Goal: Task Accomplishment & Management: Manage account settings

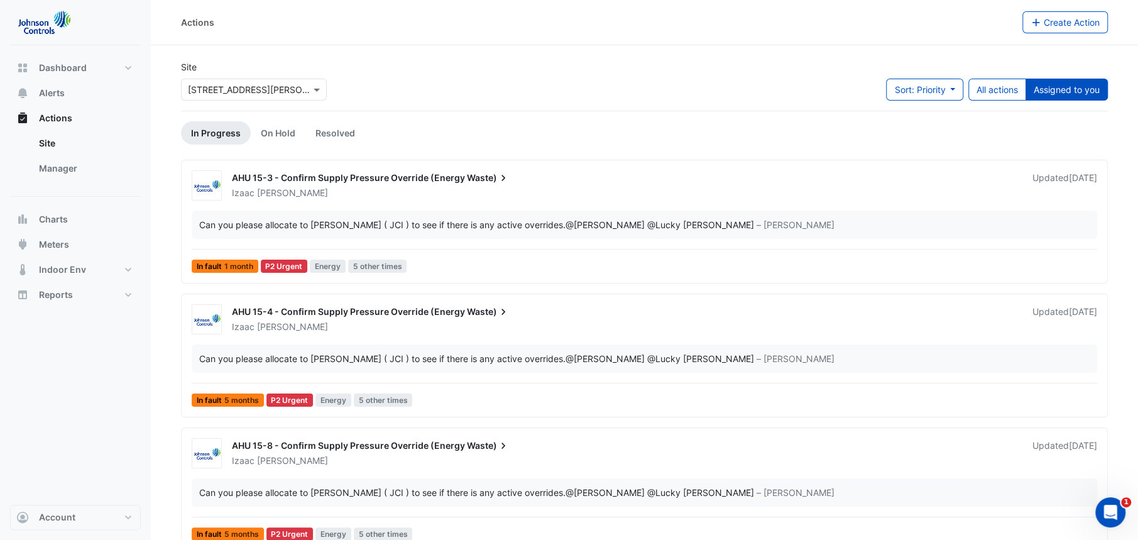
click at [396, 185] on div "AHU 15-3 - Confirm Supply Pressure Override (Energy Waste)" at bounding box center [624, 179] width 785 height 15
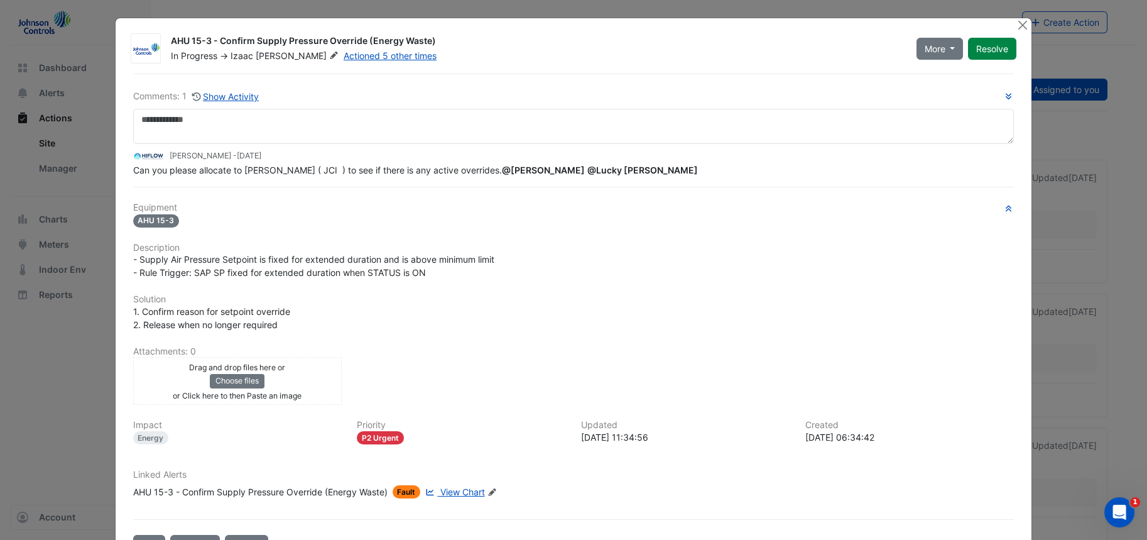
click at [1066, 236] on ngb-modal-window "AHU 15-3 - Confirm Supply Pressure Override (Energy Waste) In Progress -> Izaac…" at bounding box center [573, 270] width 1147 height 540
click at [1016, 27] on button "Close" at bounding box center [1022, 24] width 13 height 13
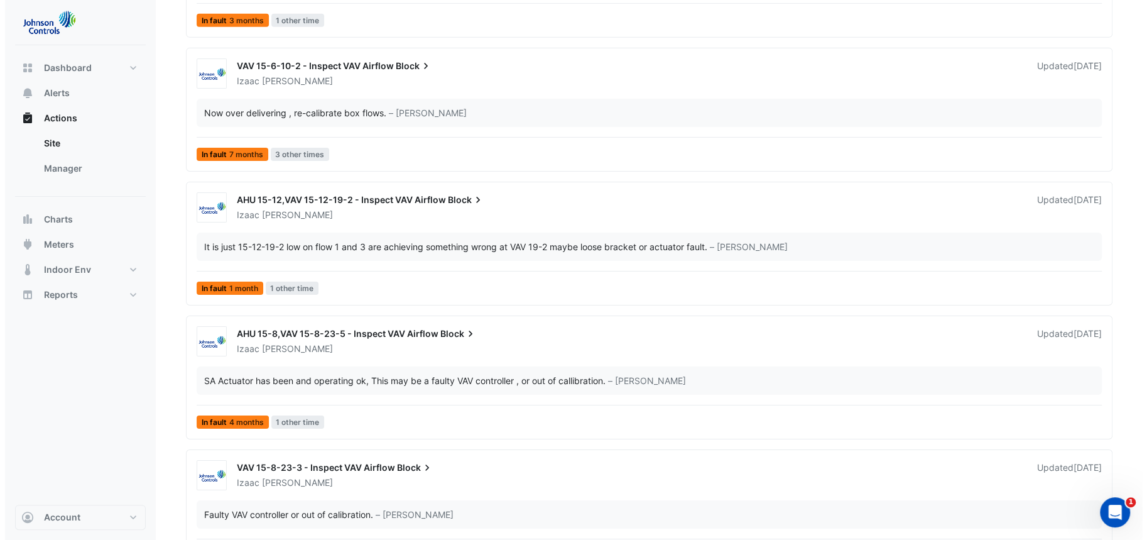
scroll to position [3161, 0]
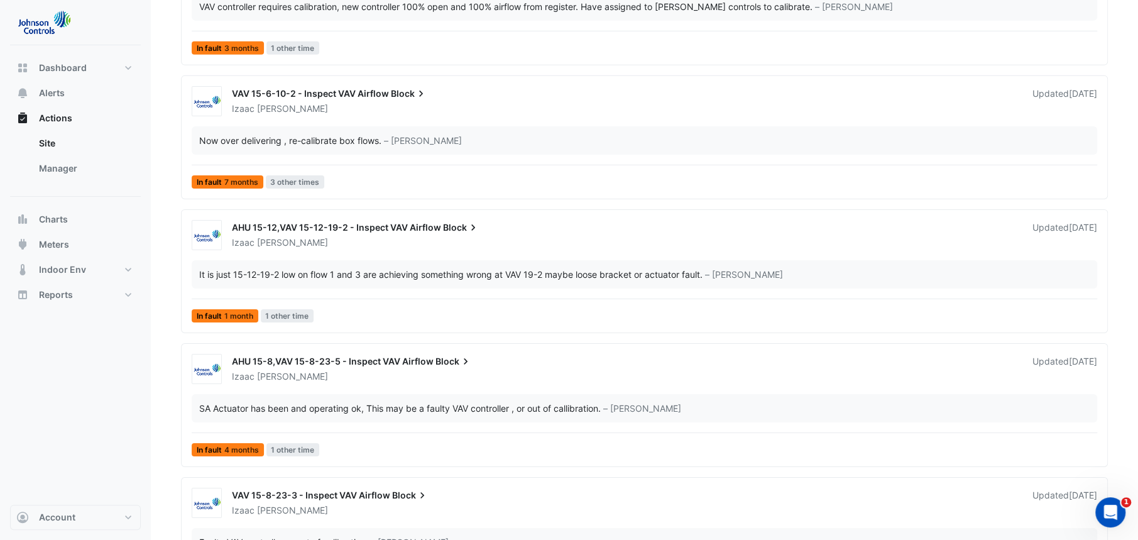
click at [312, 88] on span "VAV 15-6-10-2 - Inspect VAV Airflow" at bounding box center [310, 93] width 157 height 11
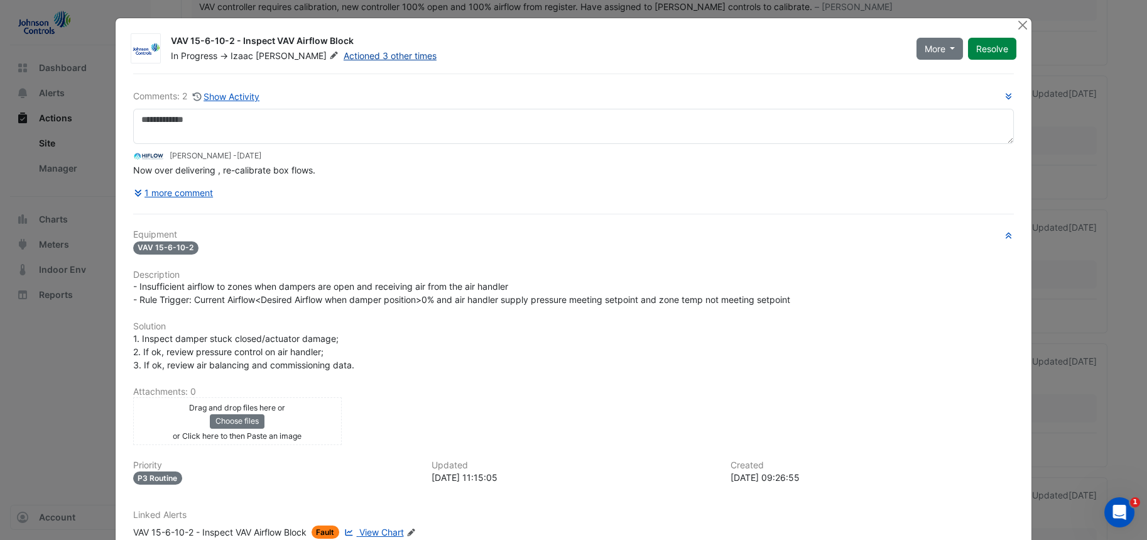
click at [344, 50] on link "Actioned 3 other times" at bounding box center [390, 55] width 93 height 11
click at [170, 189] on button "1 more comment" at bounding box center [173, 193] width 81 height 22
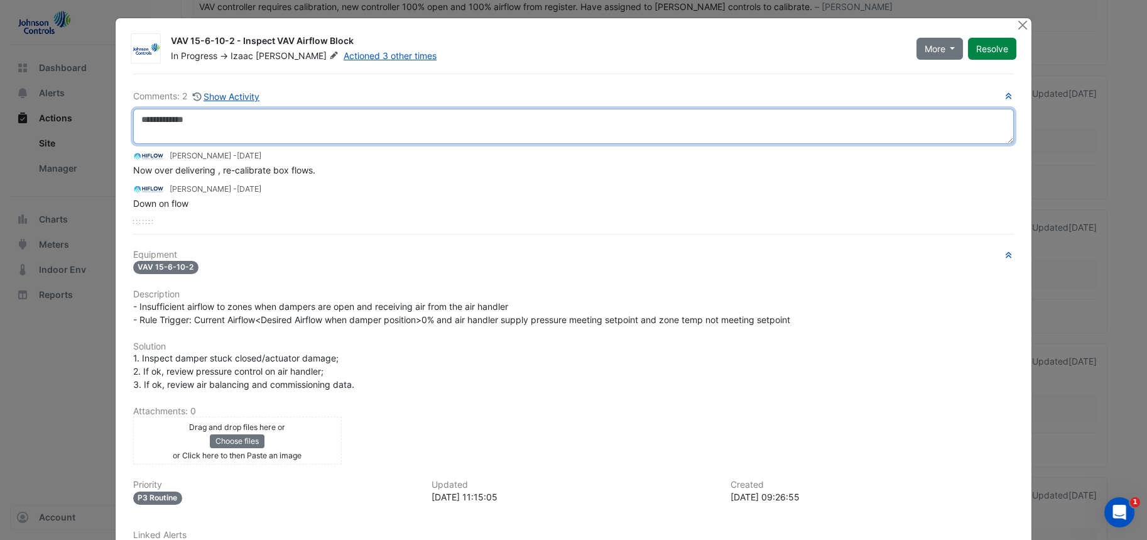
click at [276, 133] on textarea at bounding box center [573, 126] width 881 height 35
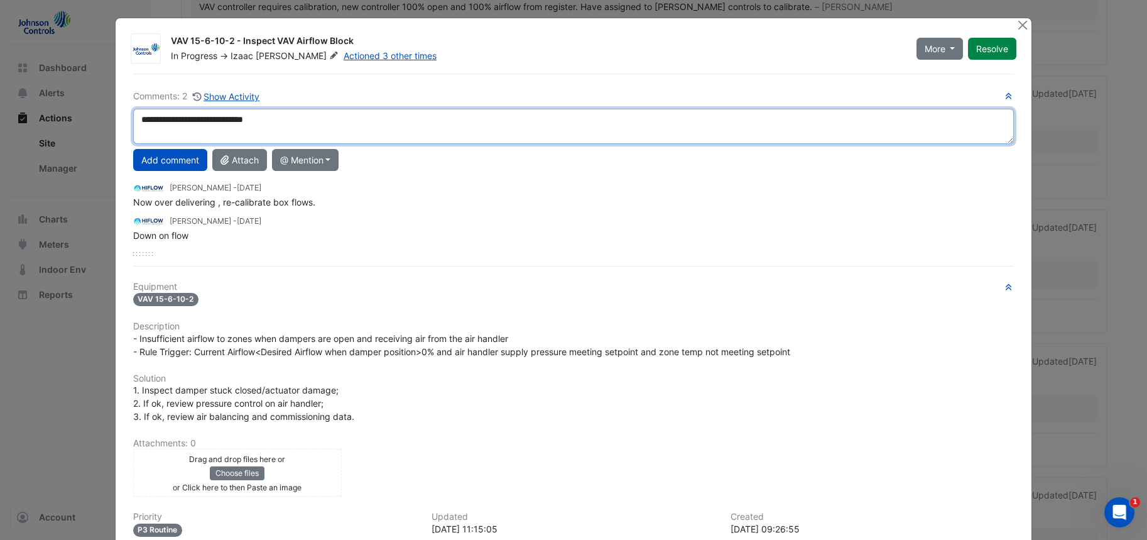
click at [246, 122] on textarea "**********" at bounding box center [573, 126] width 881 height 35
click at [185, 119] on textarea "**********" at bounding box center [573, 126] width 881 height 35
click at [263, 119] on textarea "**********" at bounding box center [573, 126] width 881 height 35
type textarea "**********"
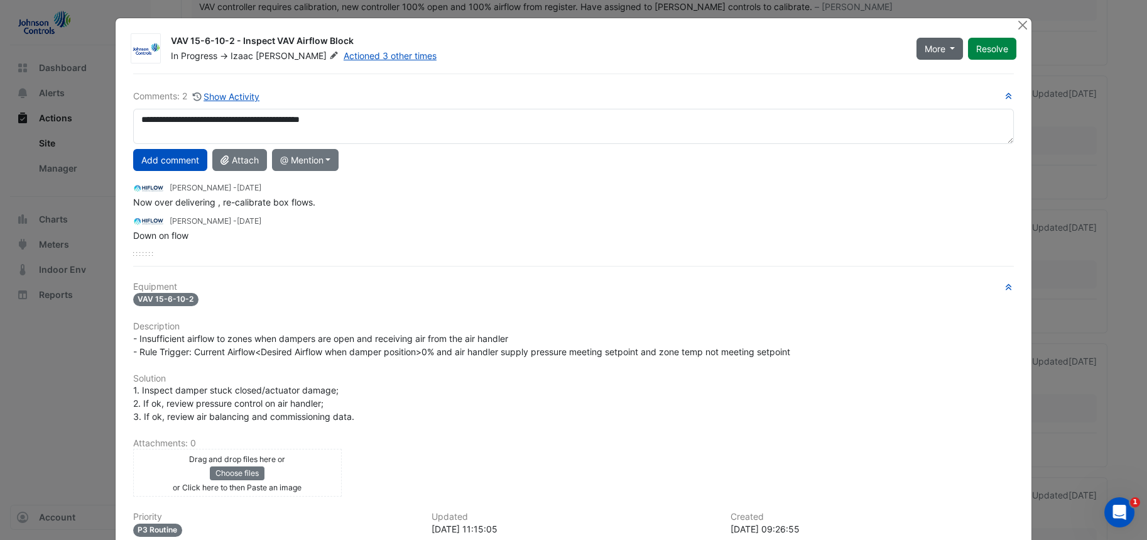
click at [944, 40] on button "More" at bounding box center [940, 49] width 47 height 22
click at [716, 210] on div "Brent Kessell - 1 year and 4 months ago Now over delivering , re-calibrate box …" at bounding box center [573, 209] width 881 height 66
click at [179, 156] on button "Add comment" at bounding box center [170, 160] width 74 height 22
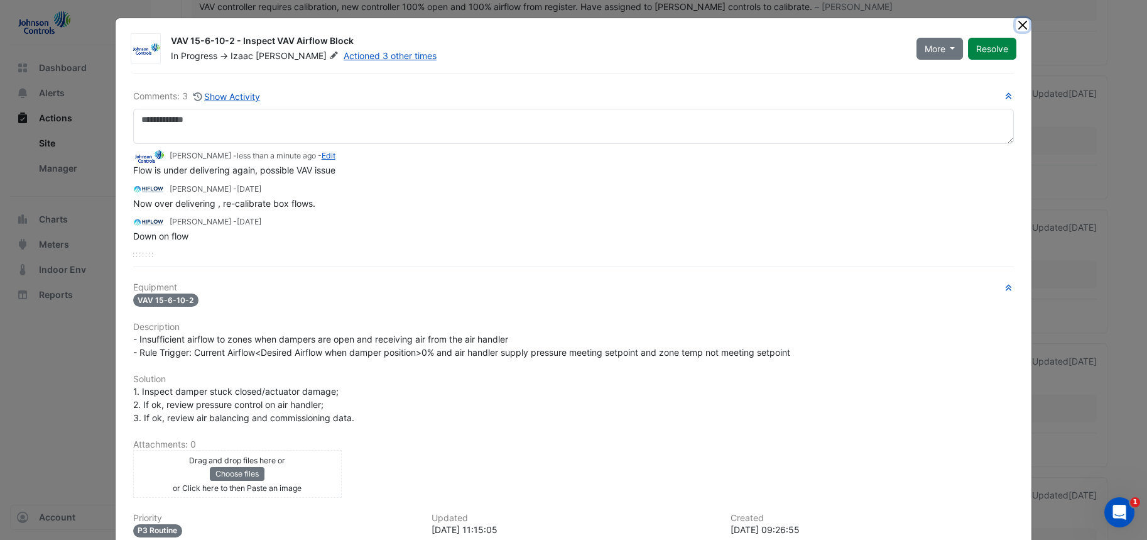
click at [1016, 26] on button "Close" at bounding box center [1022, 24] width 13 height 13
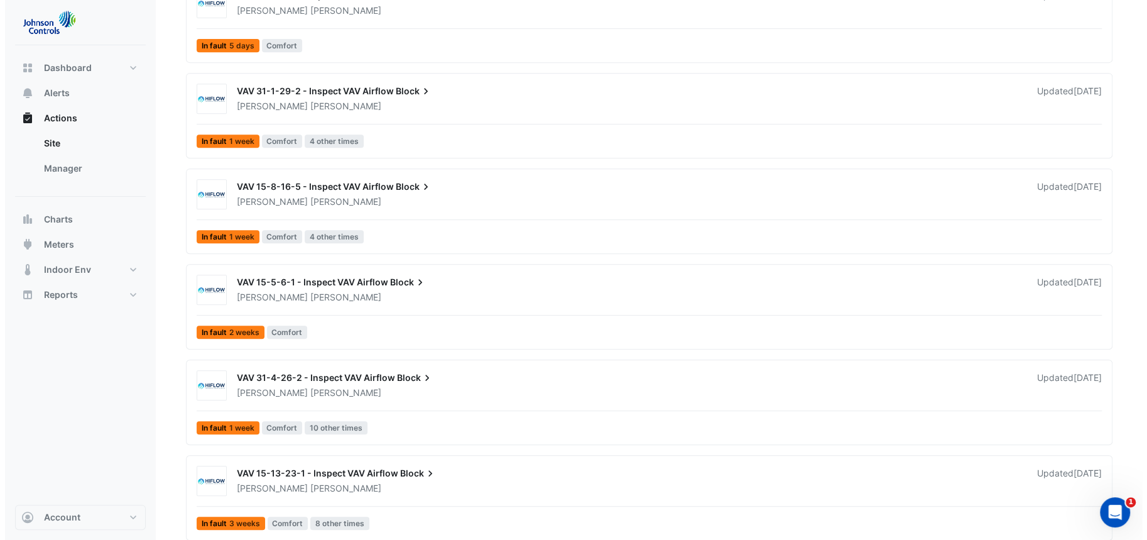
scroll to position [4137, 0]
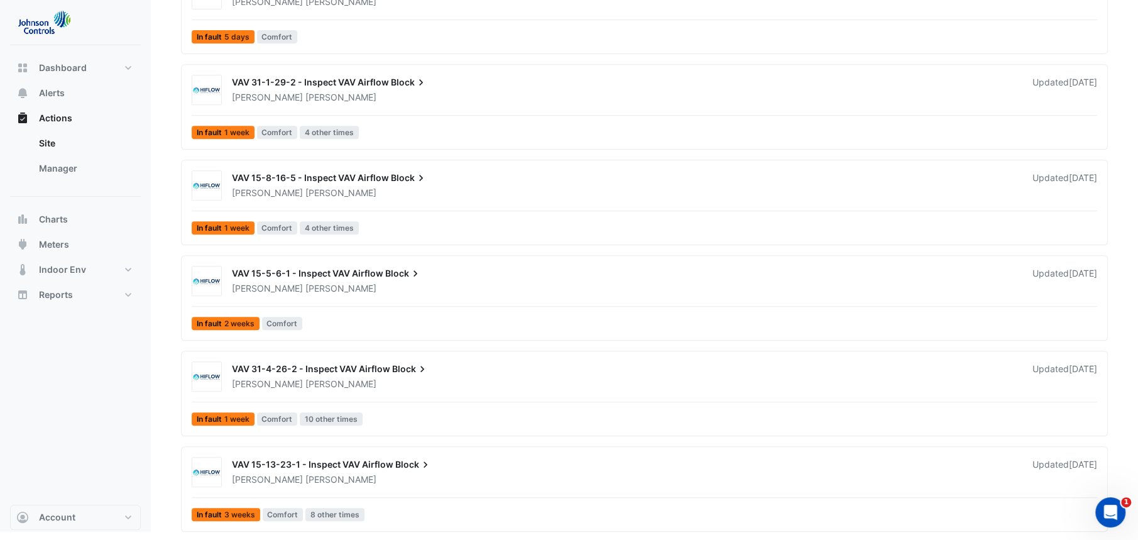
click at [351, 463] on span "VAV 15-13-23-1 - Inspect VAV Airflow" at bounding box center [312, 464] width 161 height 11
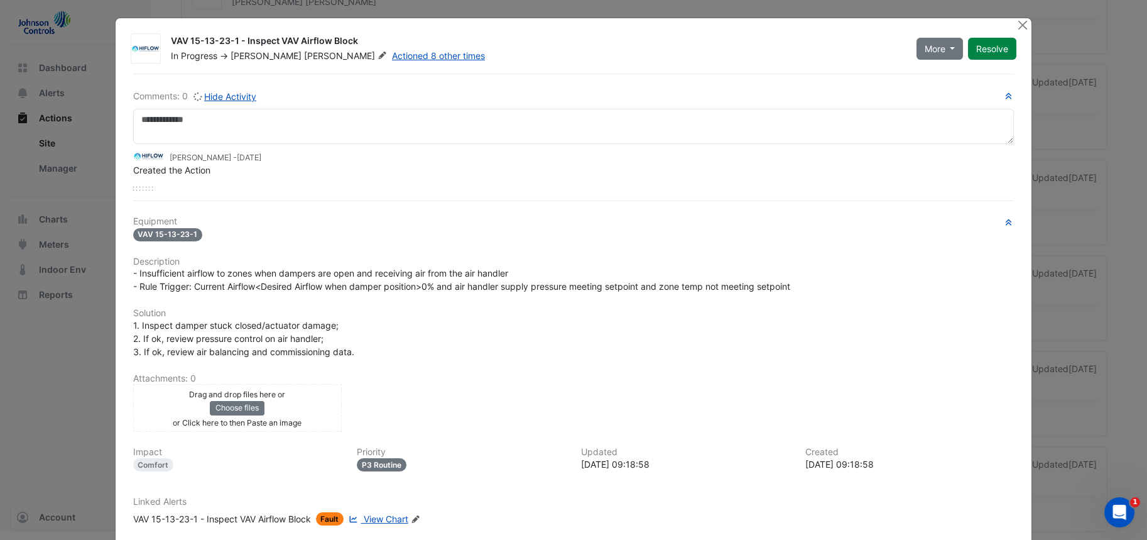
scroll to position [69, 0]
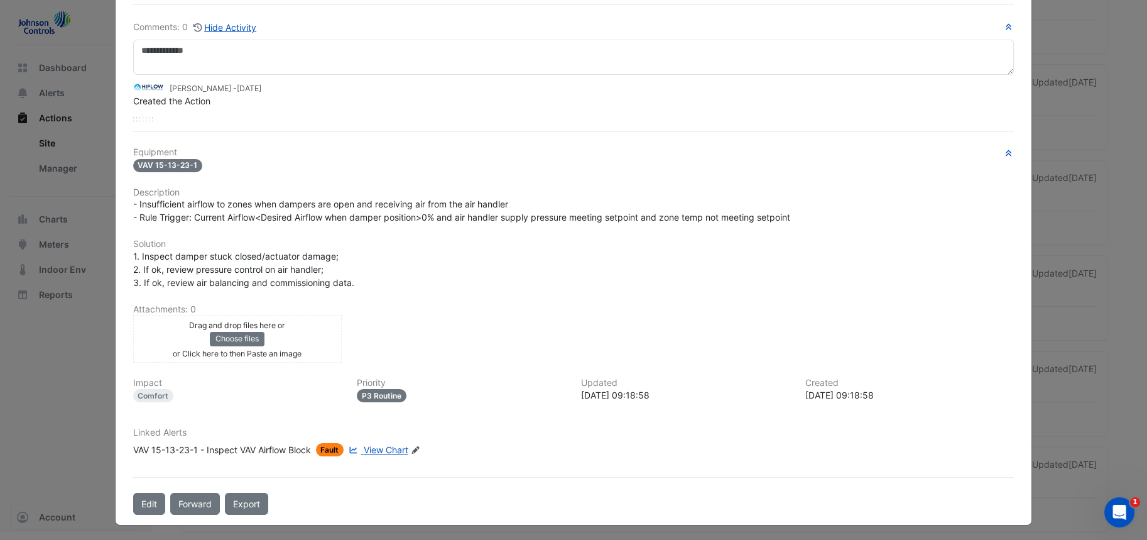
click at [388, 447] on span "View Chart" at bounding box center [386, 449] width 45 height 11
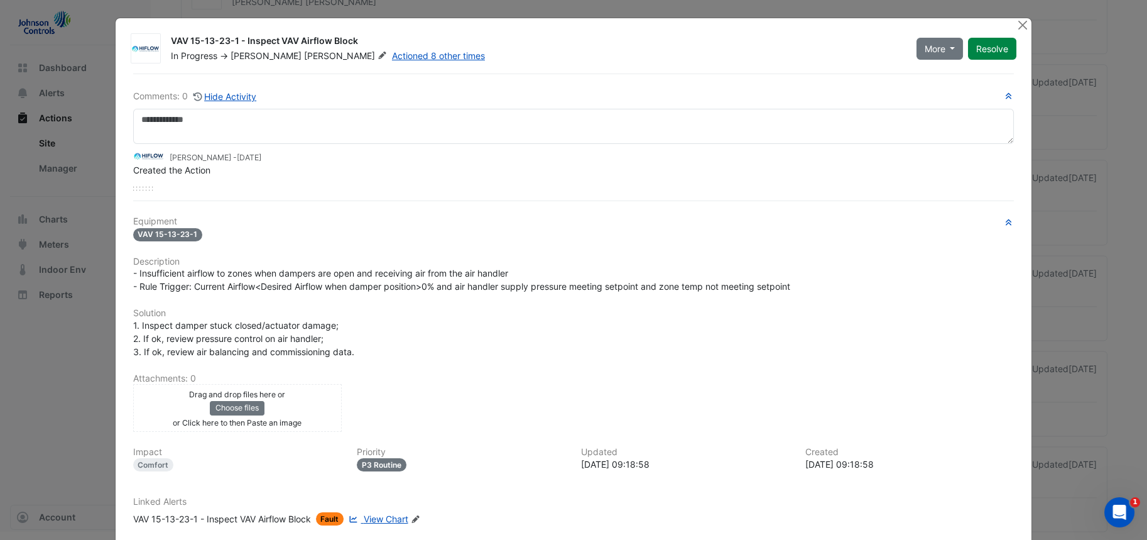
drag, startPoint x: 591, startPoint y: 278, endPoint x: 533, endPoint y: 212, distance: 87.2
click at [533, 212] on div "Comments: 0 Hide Activity Brent Kessell - 4 weeks ago Created the Action Equipm…" at bounding box center [574, 329] width 897 height 510
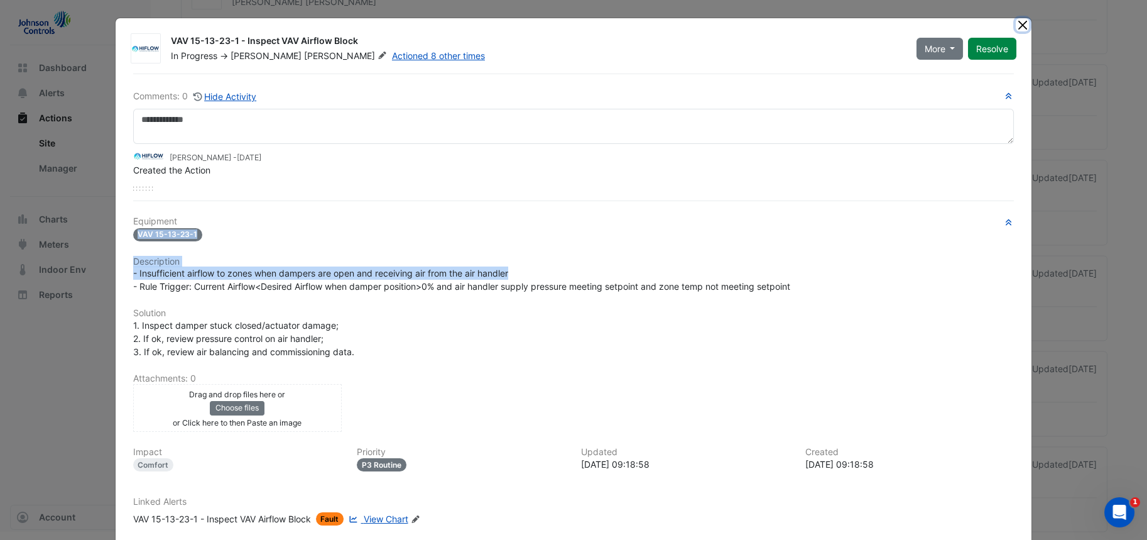
click at [1016, 21] on button "Close" at bounding box center [1022, 24] width 13 height 13
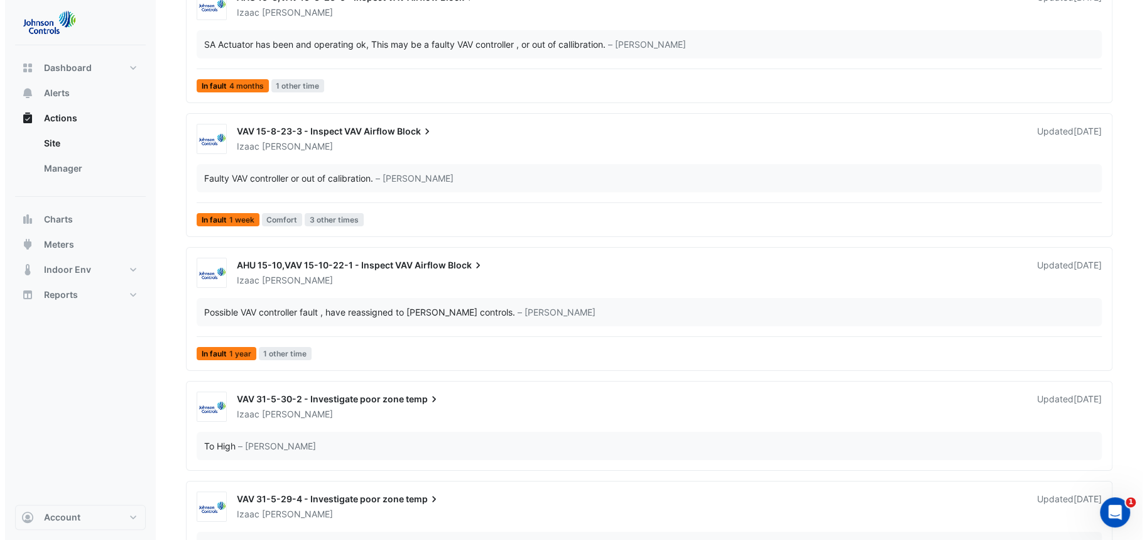
scroll to position [3524, 0]
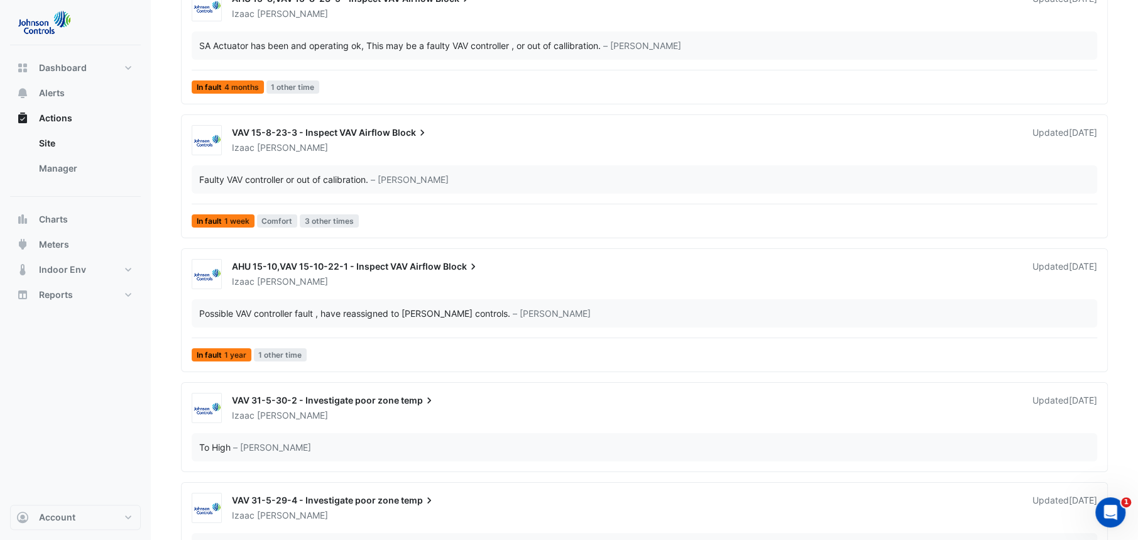
click at [371, 135] on span "VAV 15-8-23-3 - Inspect VAV Airflow" at bounding box center [311, 132] width 158 height 11
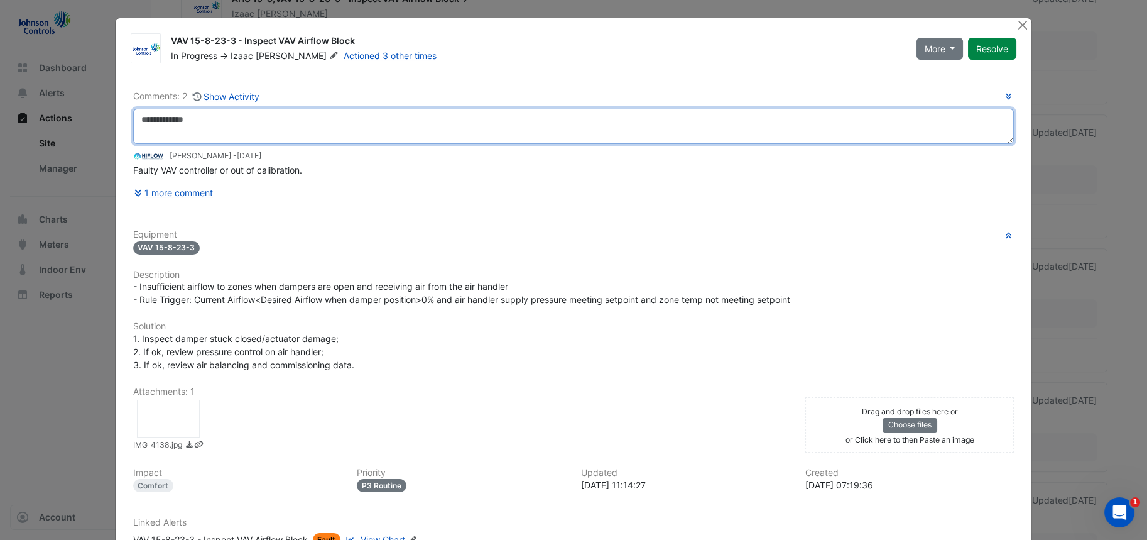
click at [253, 123] on textarea at bounding box center [573, 126] width 881 height 35
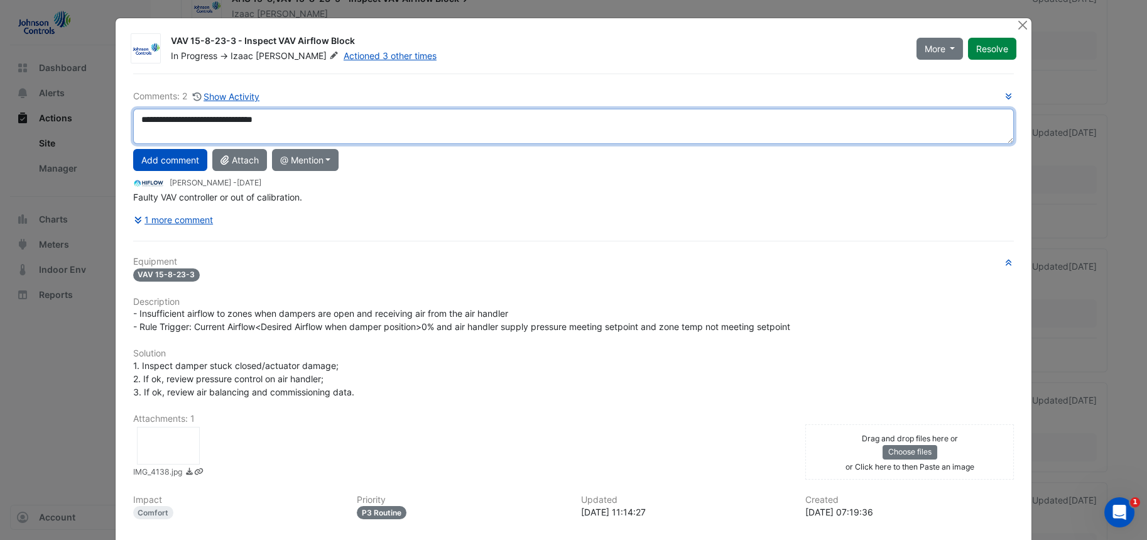
click at [182, 119] on textarea "**********" at bounding box center [573, 126] width 881 height 35
paste textarea "*******"
click at [187, 116] on textarea "**********" at bounding box center [573, 126] width 881 height 35
click at [397, 114] on textarea "**********" at bounding box center [573, 126] width 881 height 35
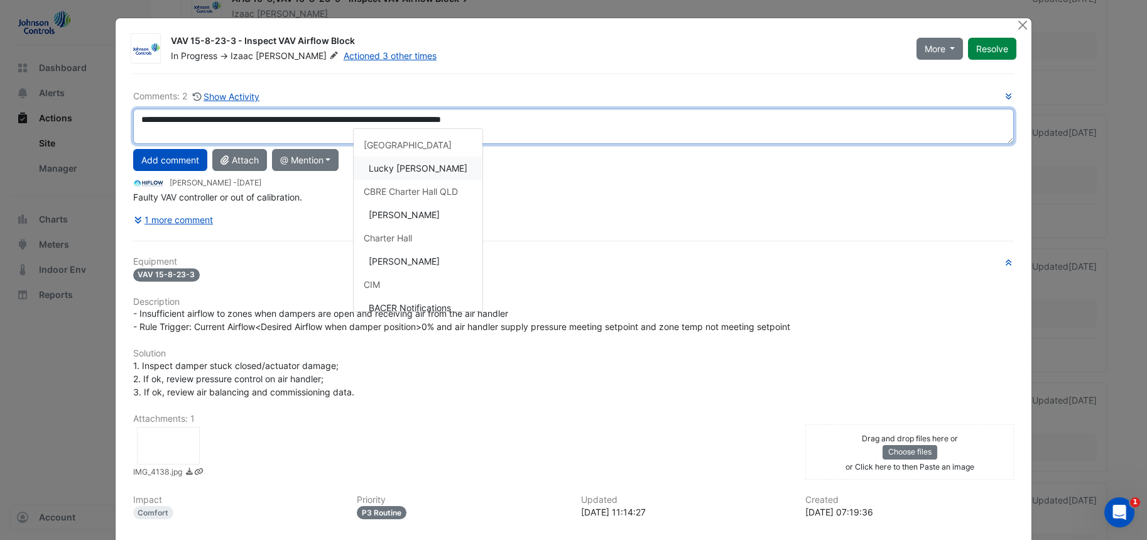
click at [403, 161] on div "**********" at bounding box center [573, 159] width 881 height 141
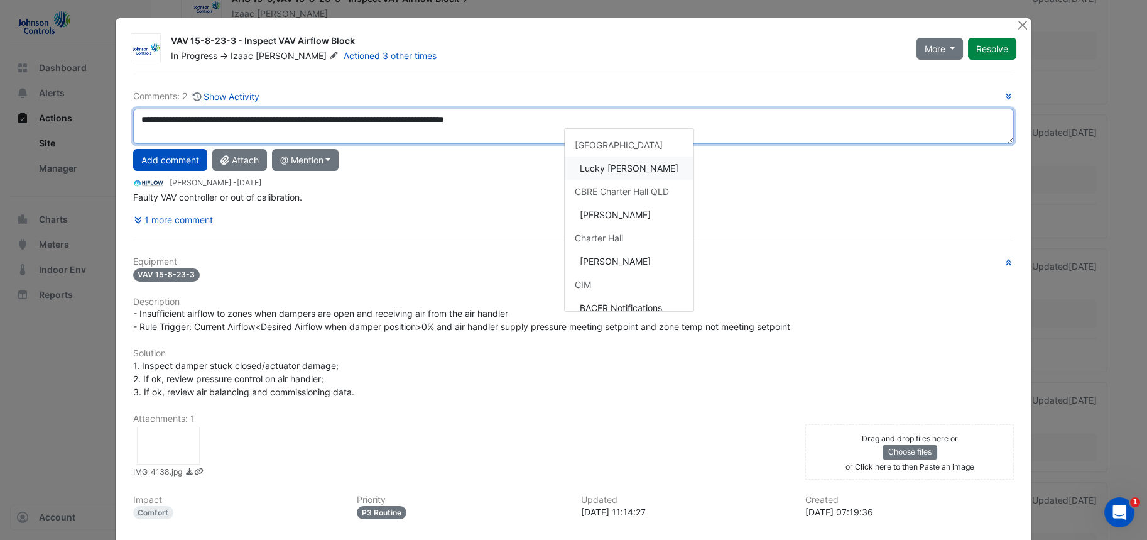
scroll to position [5, 0]
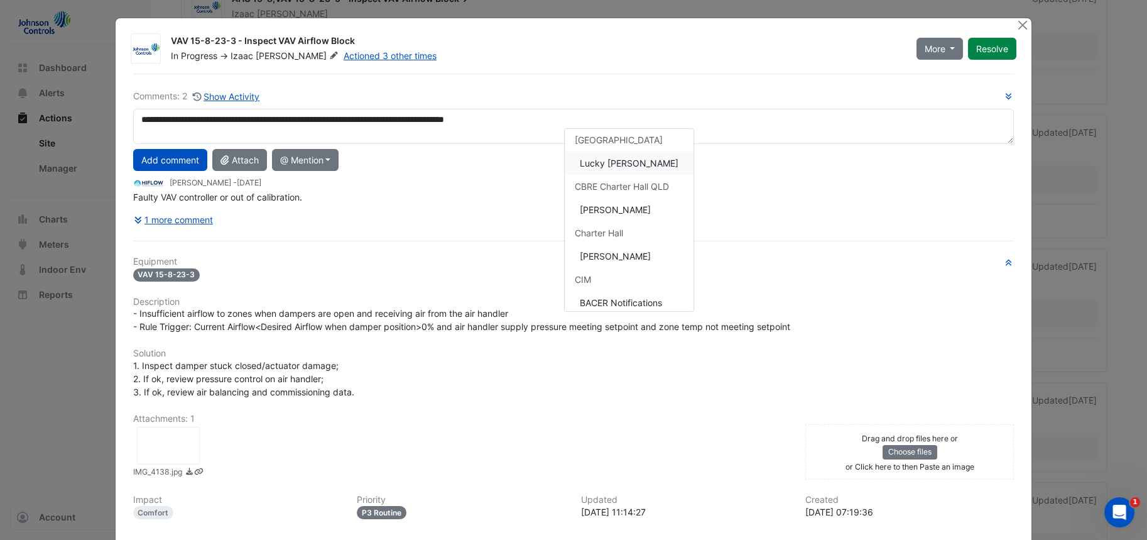
click at [747, 216] on div "1 more comment" at bounding box center [573, 220] width 881 height 22
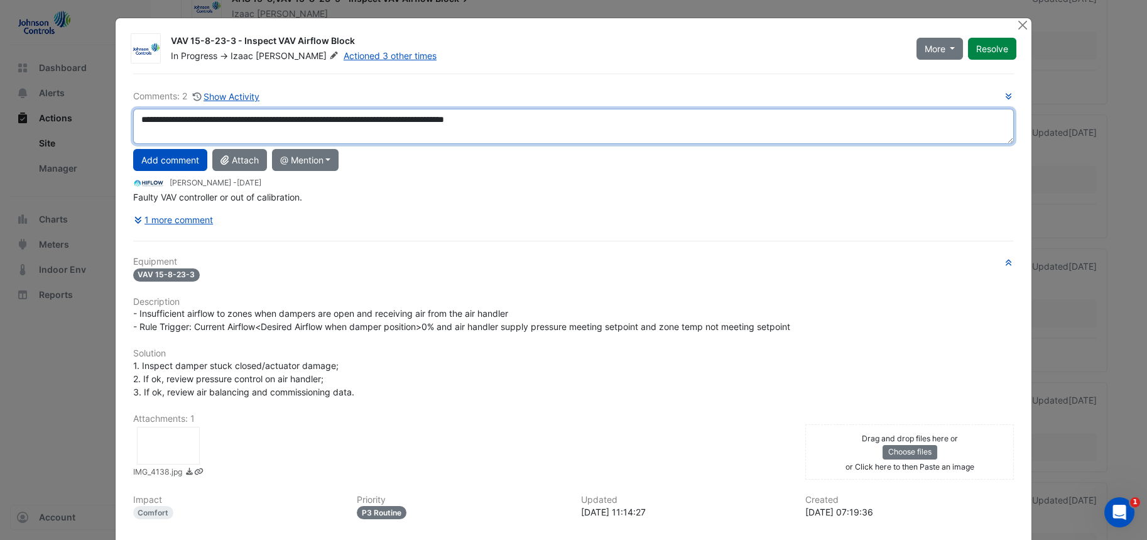
click at [591, 123] on textarea "**********" at bounding box center [573, 126] width 881 height 35
type textarea "**********"
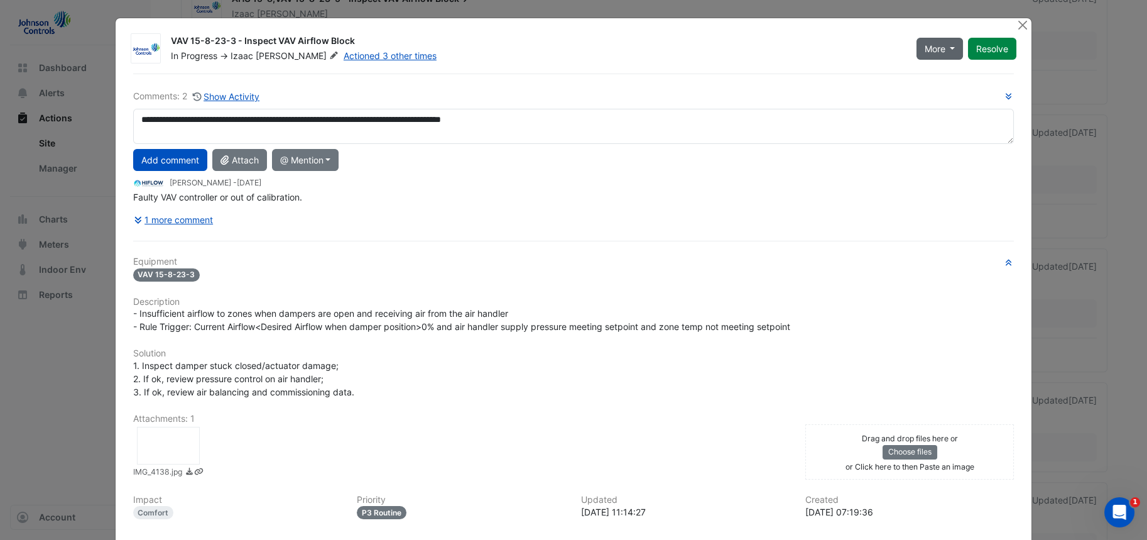
click at [941, 47] on span "More" at bounding box center [935, 48] width 21 height 13
click at [941, 48] on button "More" at bounding box center [940, 49] width 47 height 22
click at [169, 155] on button "Add comment" at bounding box center [170, 160] width 74 height 22
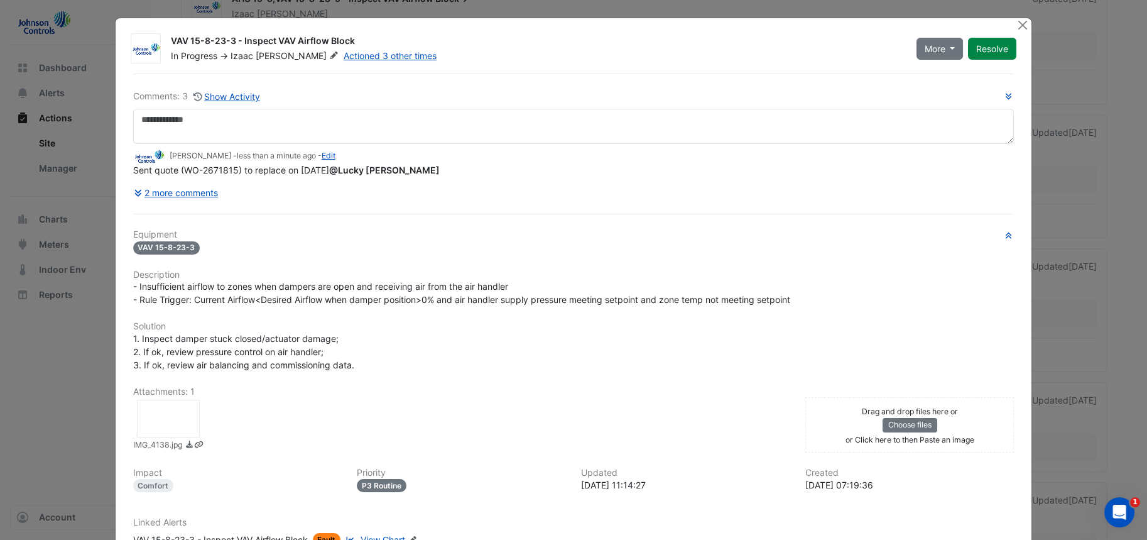
scroll to position [90, 0]
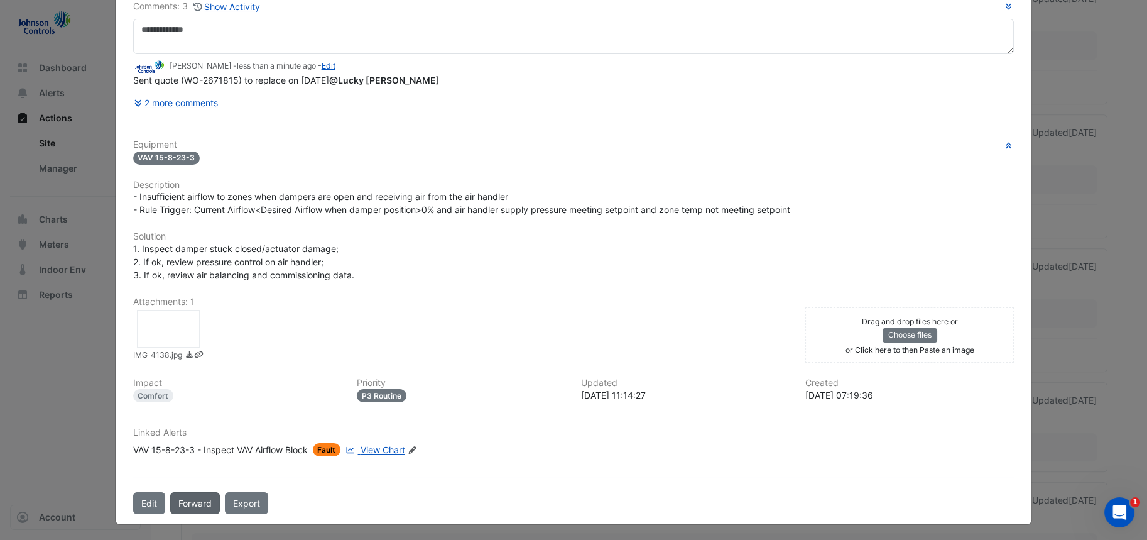
click at [195, 497] on button "Forward" at bounding box center [195, 503] width 50 height 22
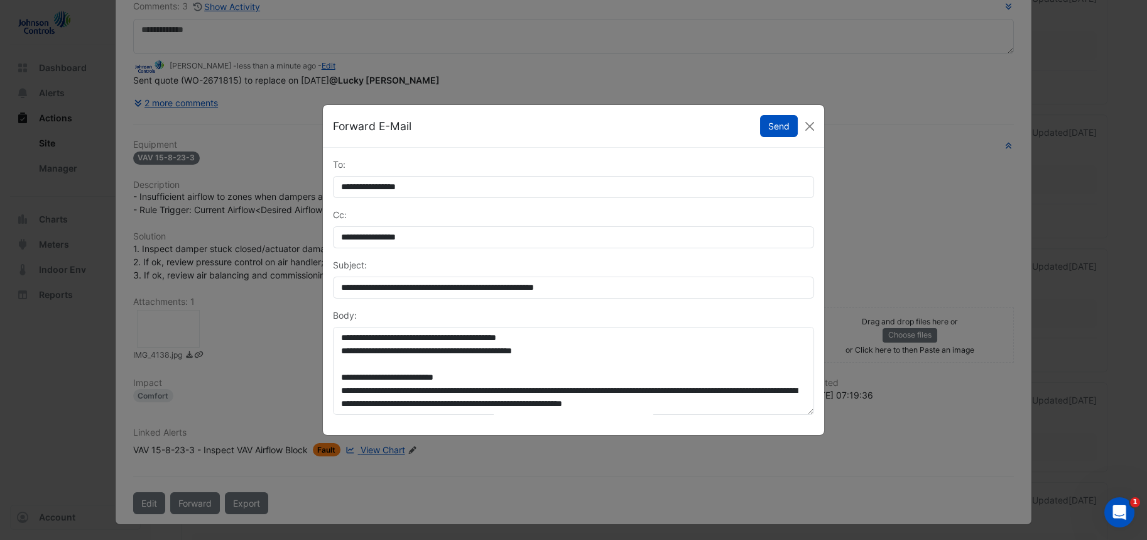
scroll to position [138, 0]
click at [811, 124] on button "Close" at bounding box center [809, 126] width 19 height 19
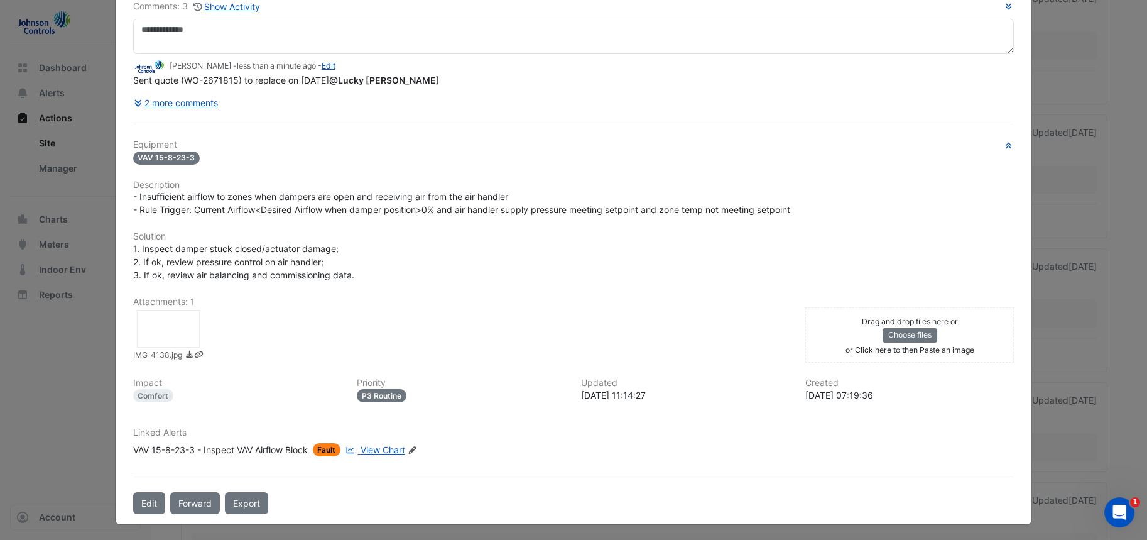
click at [148, 336] on div at bounding box center [168, 329] width 63 height 38
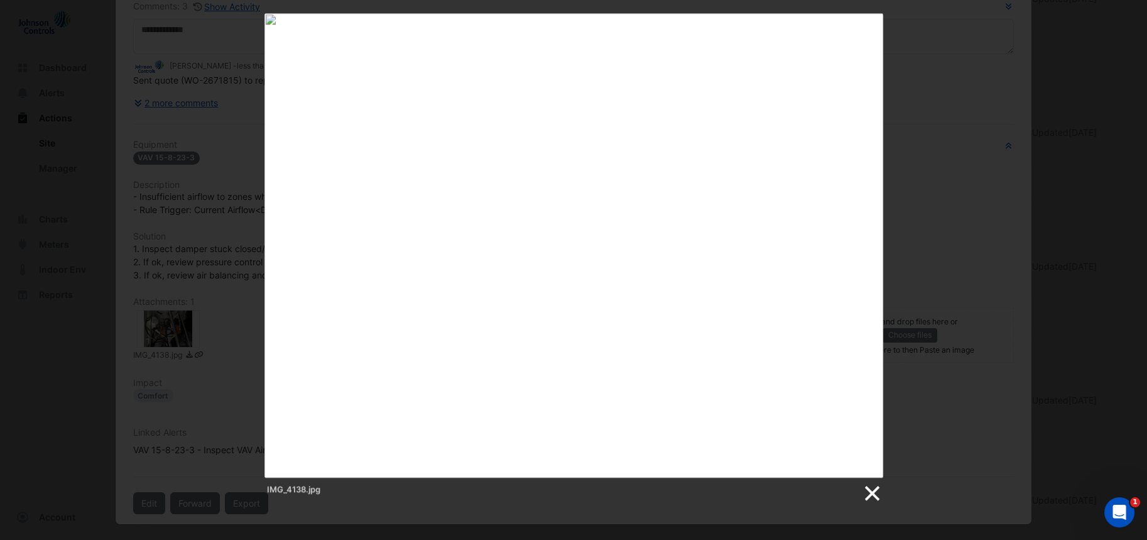
click at [870, 491] on link at bounding box center [871, 493] width 19 height 19
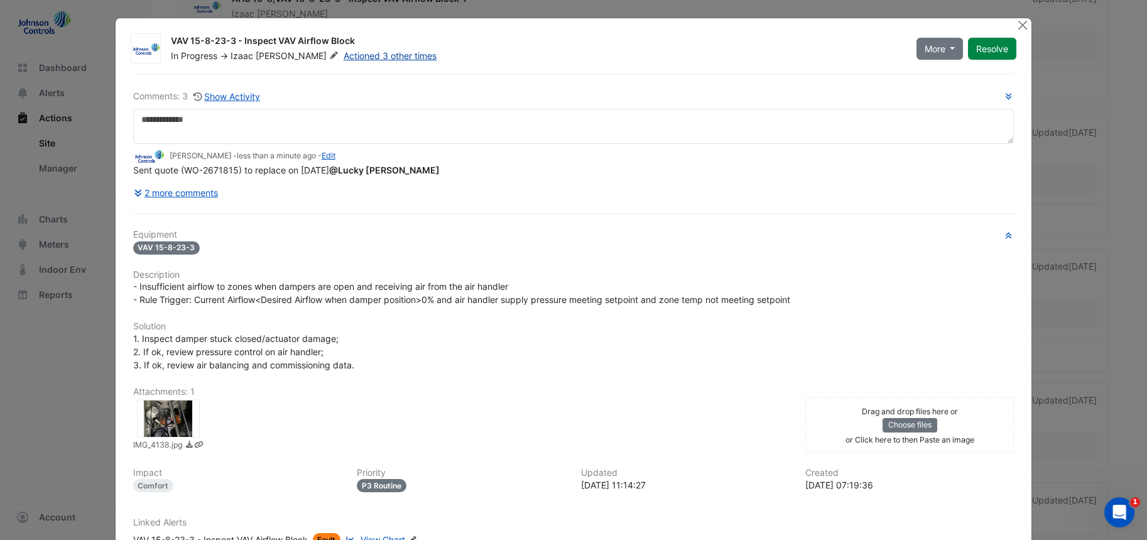
click at [360, 55] on link "Actioned 3 other times" at bounding box center [390, 55] width 93 height 11
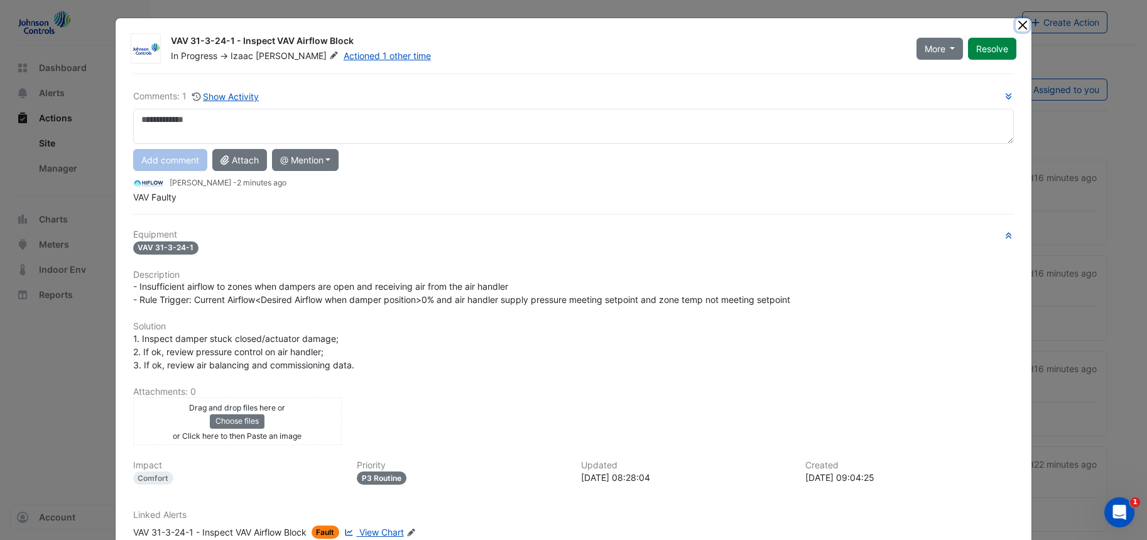
click at [1021, 28] on button "Close" at bounding box center [1022, 24] width 13 height 13
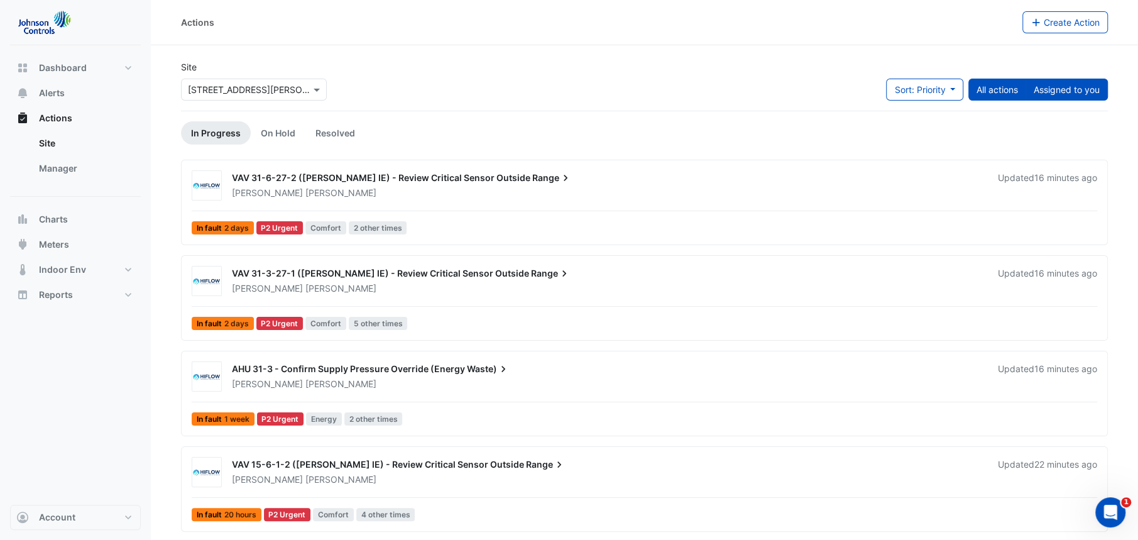
click at [1064, 87] on button "Assigned to you" at bounding box center [1066, 90] width 82 height 22
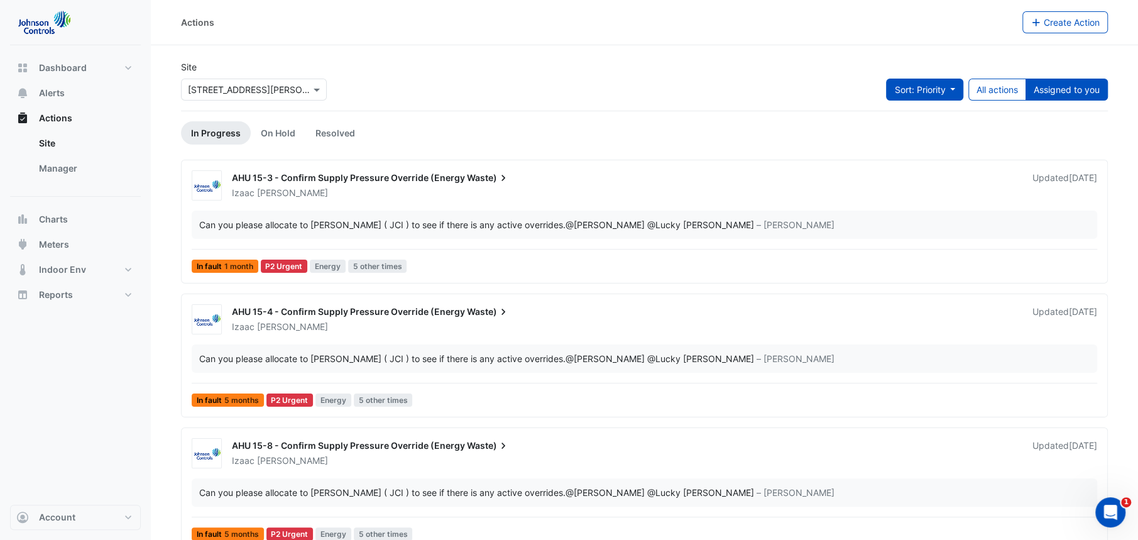
click at [922, 88] on span "Sort: Priority" at bounding box center [919, 89] width 51 height 11
click at [904, 134] on li "Updated" at bounding box center [910, 135] width 99 height 18
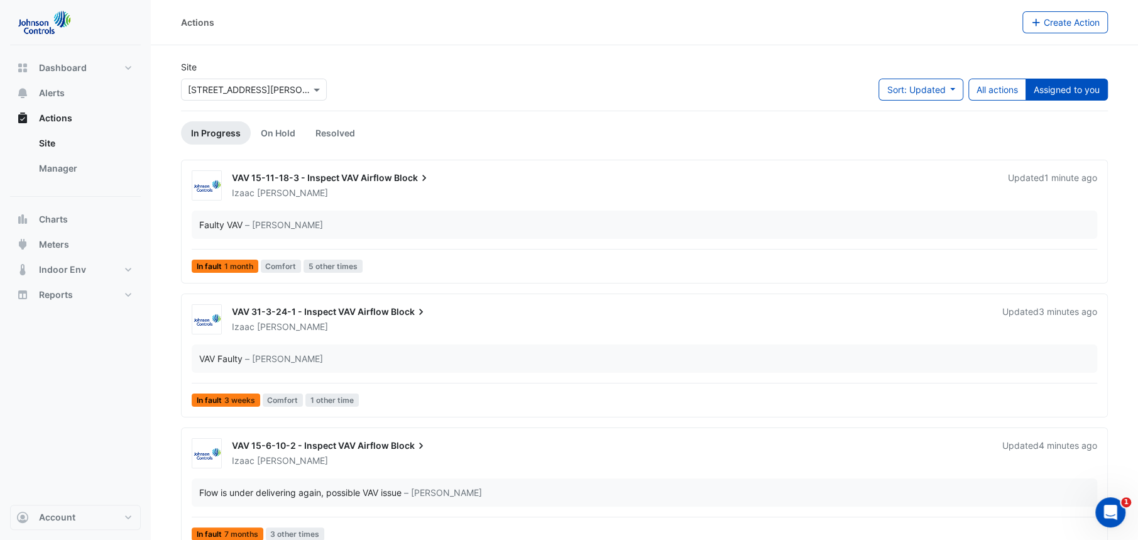
click at [372, 178] on span "VAV 15-11-18-3 - Inspect VAV Airflow" at bounding box center [312, 177] width 160 height 11
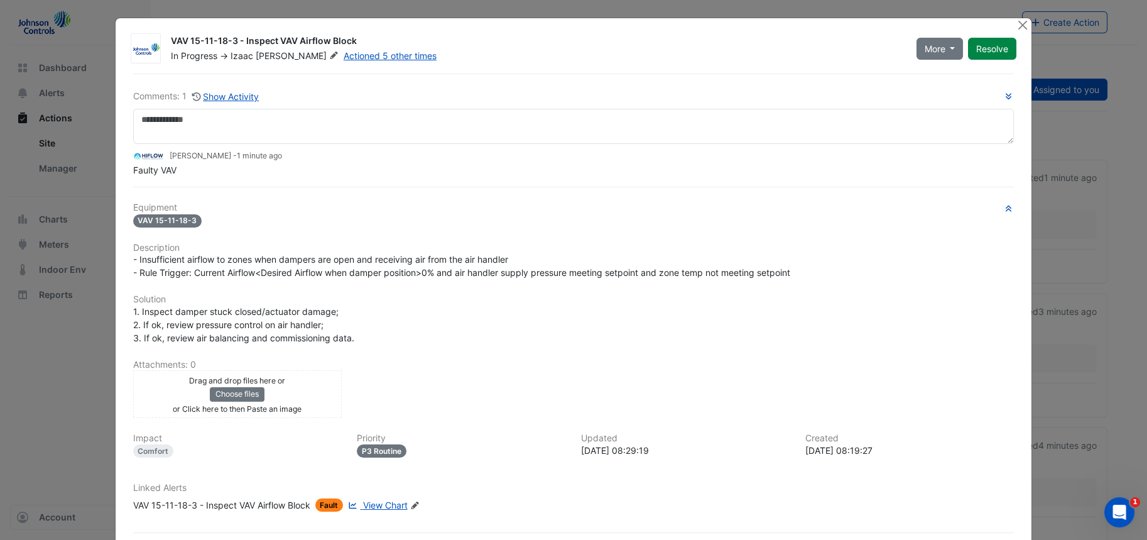
scroll to position [55, 0]
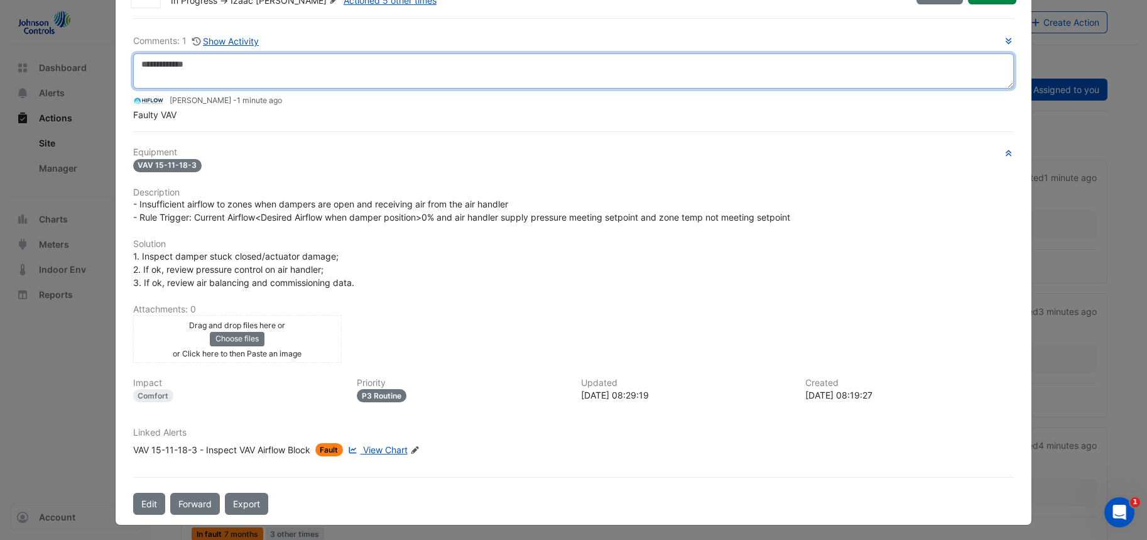
click at [951, 80] on textarea at bounding box center [573, 70] width 881 height 35
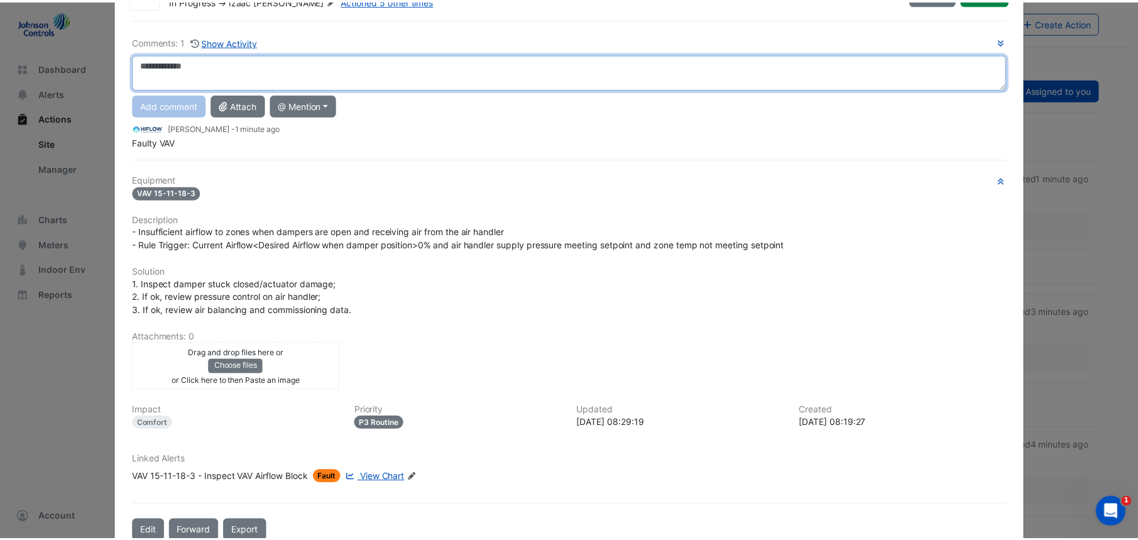
scroll to position [0, 0]
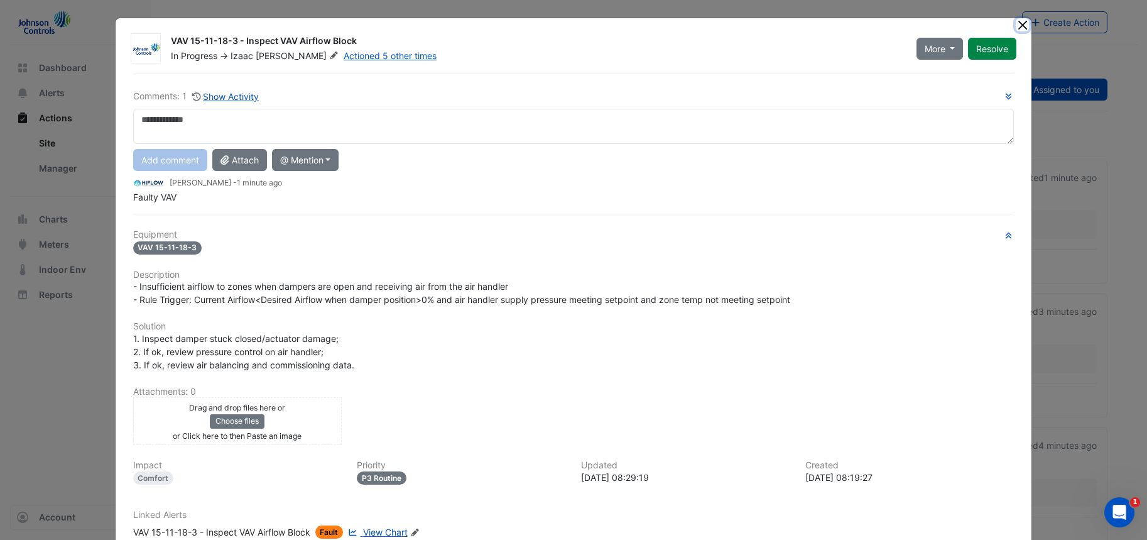
click at [1016, 28] on button "Close" at bounding box center [1022, 24] width 13 height 13
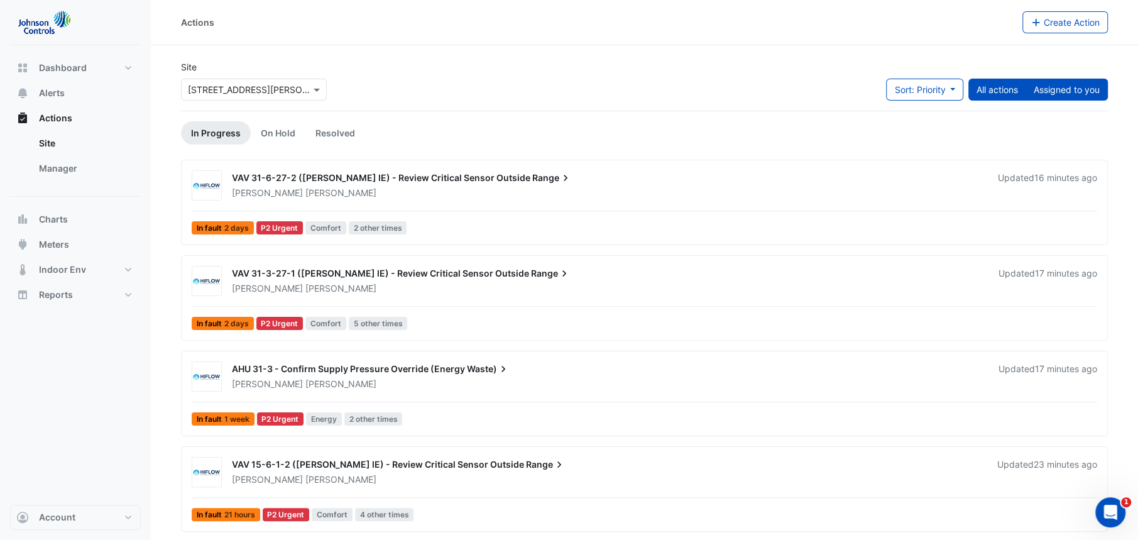
click at [1072, 90] on button "Assigned to you" at bounding box center [1066, 90] width 82 height 22
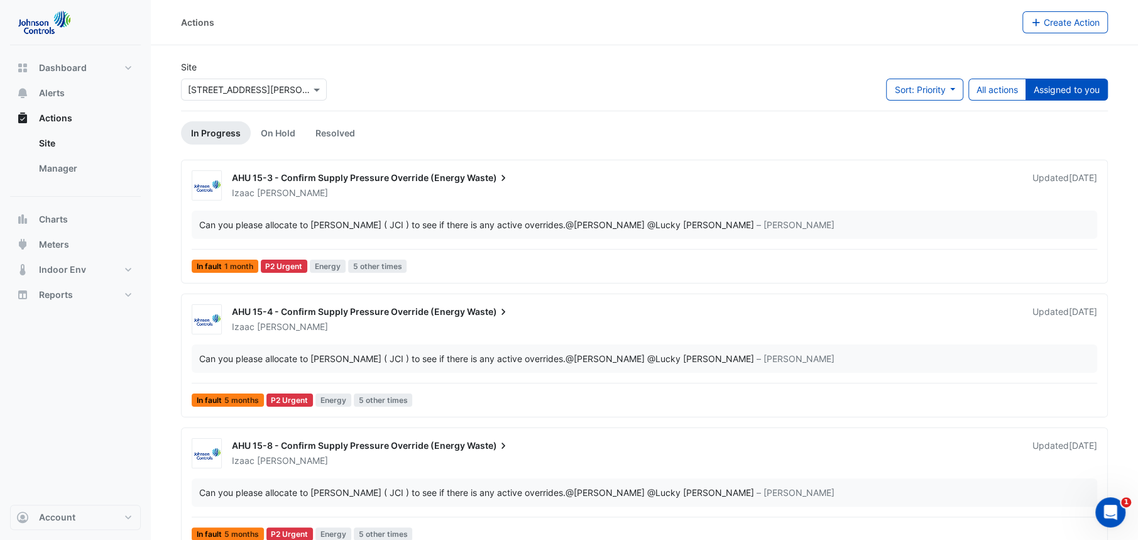
click at [425, 183] on div "AHU 15-3 - Confirm Supply Pressure Override (Energy Waste)" at bounding box center [624, 179] width 785 height 15
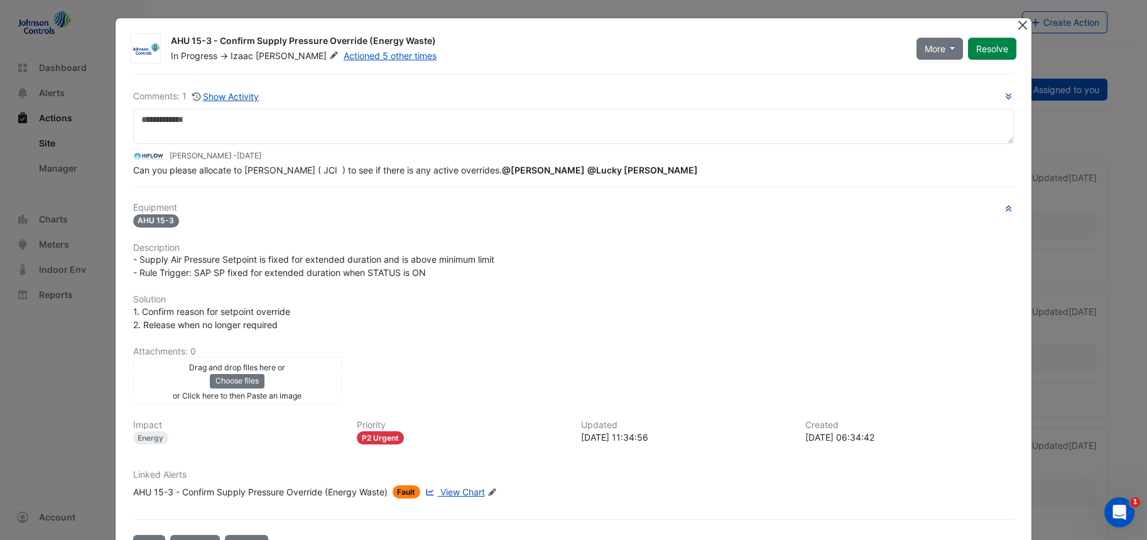
click at [1022, 24] on button "Close" at bounding box center [1022, 24] width 13 height 13
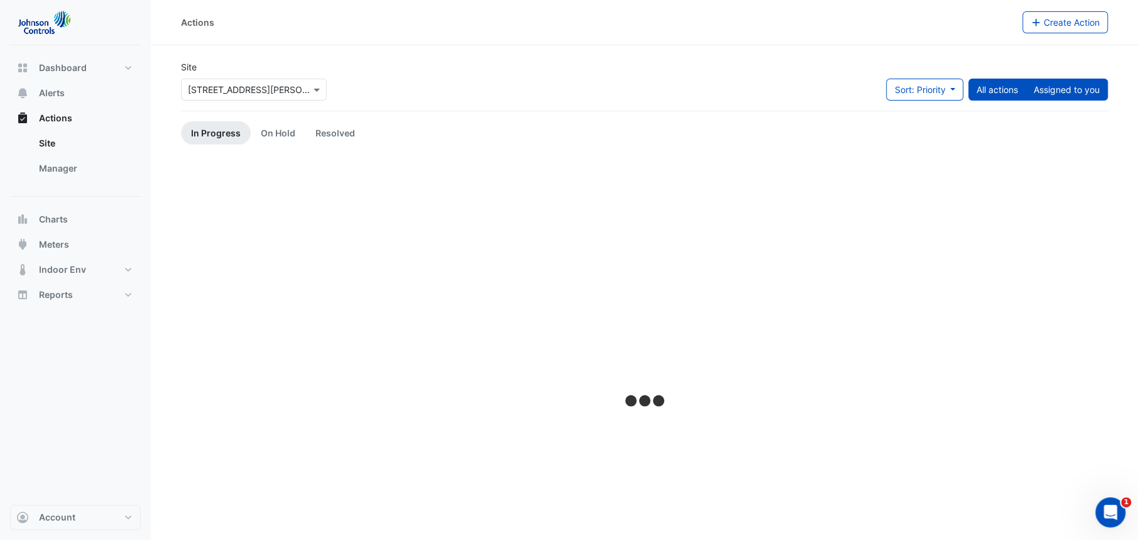
click at [1079, 89] on button "Assigned to you" at bounding box center [1066, 90] width 82 height 22
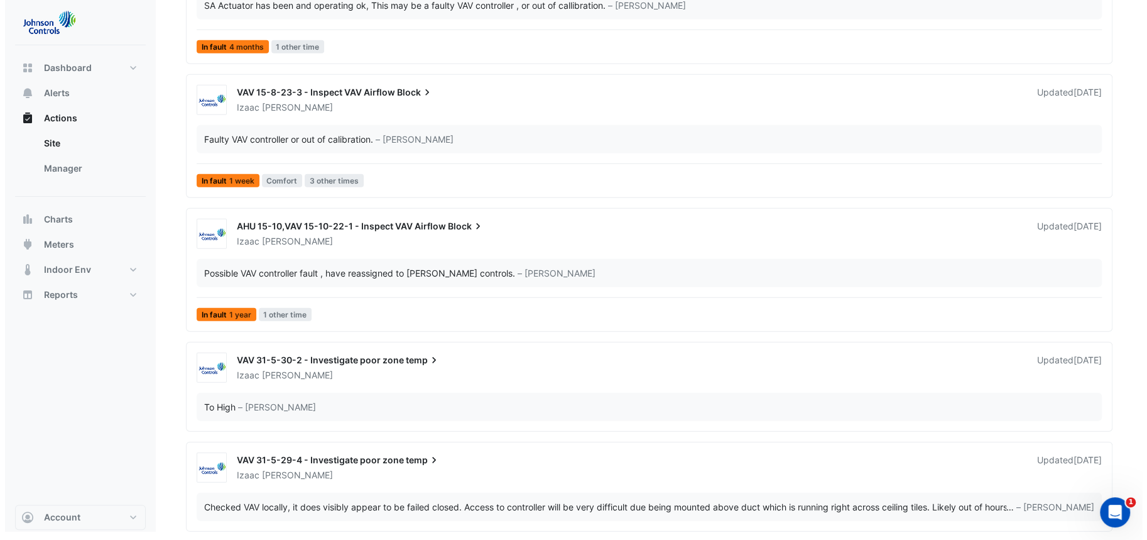
scroll to position [2673, 0]
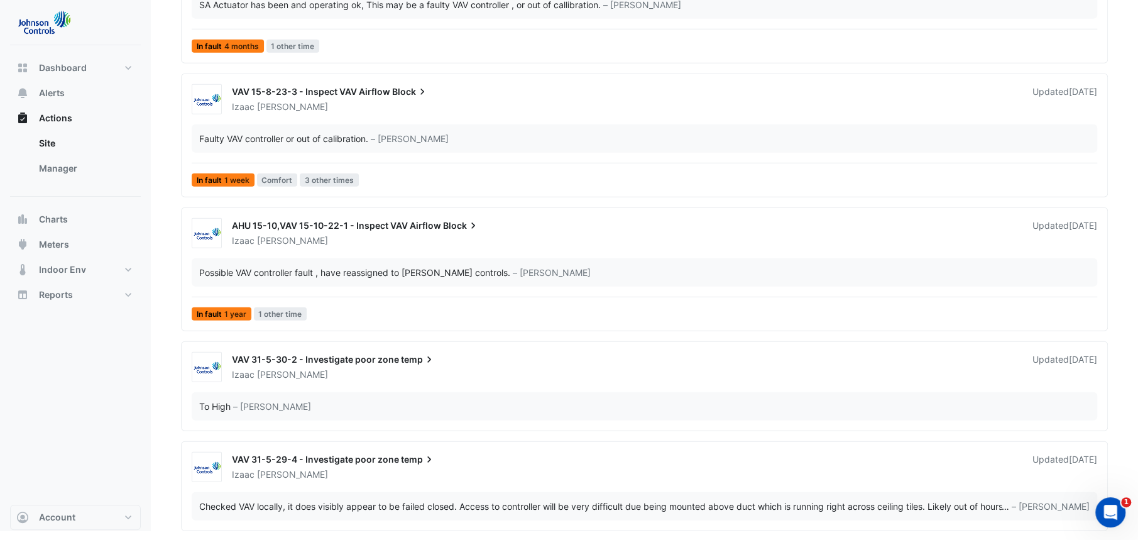
click at [1015, 504] on span "– [PERSON_NAME]" at bounding box center [1051, 505] width 78 height 13
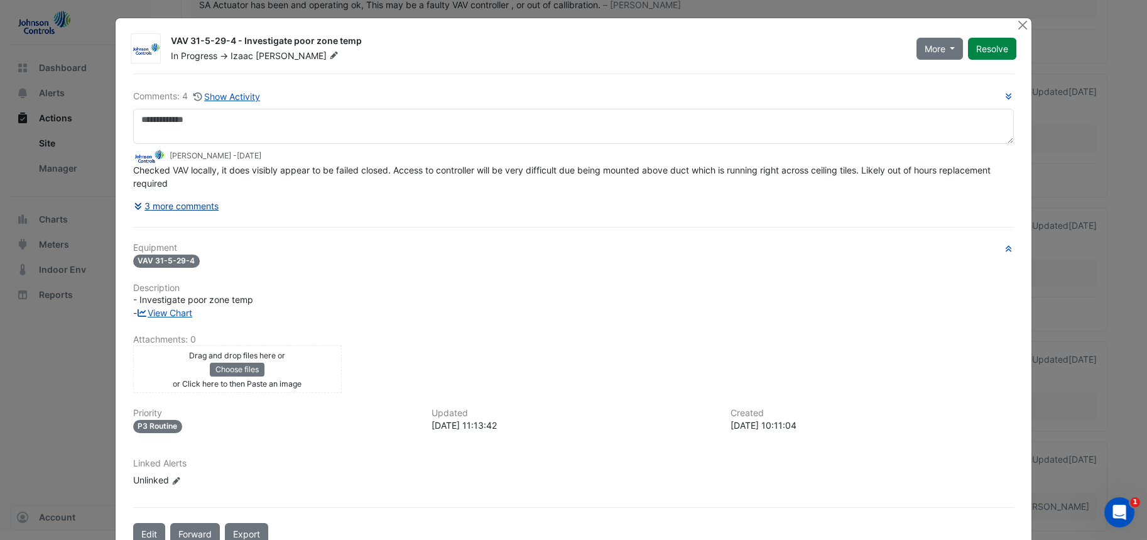
click at [168, 204] on button "3 more comments" at bounding box center [176, 206] width 87 height 22
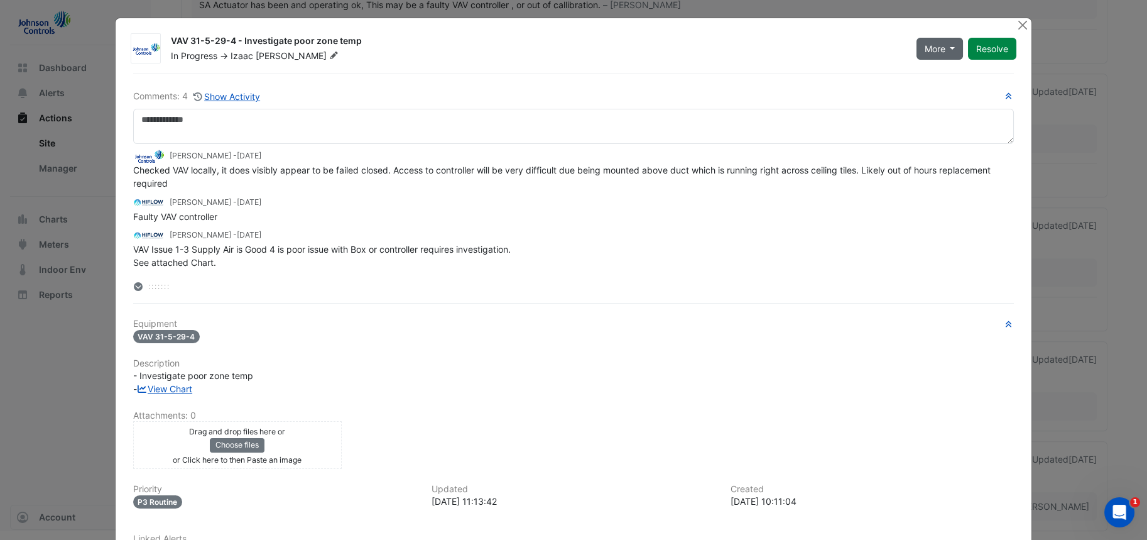
click at [925, 50] on span "More" at bounding box center [935, 48] width 21 height 13
click at [949, 74] on button "On Hold" at bounding box center [961, 75] width 99 height 18
click at [869, 231] on div "[PERSON_NAME] - [DATE]" at bounding box center [573, 235] width 881 height 14
click at [1019, 19] on button "Close" at bounding box center [1022, 24] width 13 height 13
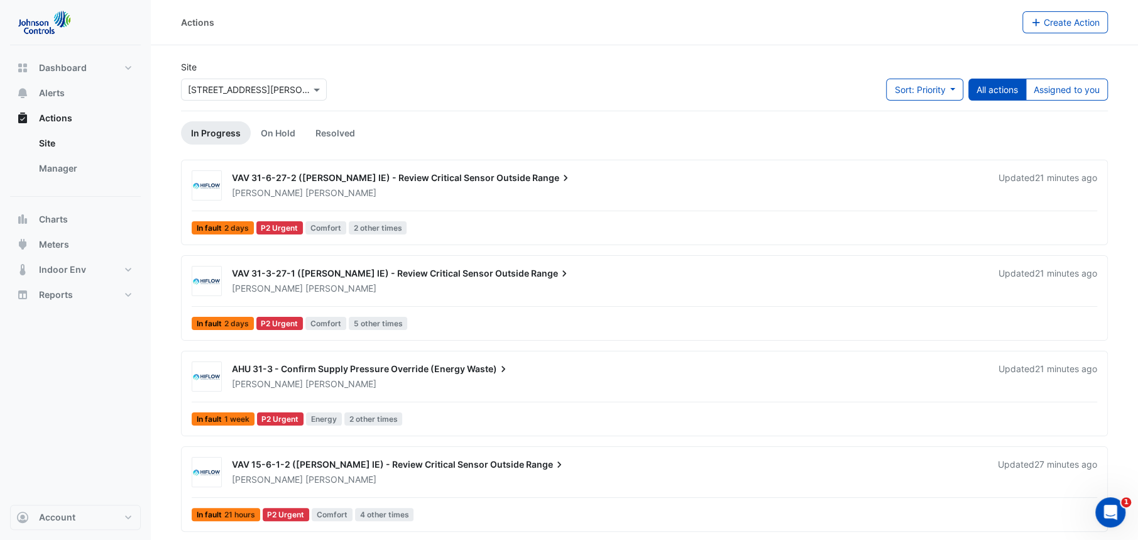
click at [1050, 105] on div "Sort: Priority Priority Updated All actions Assigned to you" at bounding box center [997, 95] width 222 height 32
click at [1059, 101] on div "Sort: Priority Priority Updated All actions Assigned to you" at bounding box center [997, 95] width 222 height 32
click at [1062, 98] on button "Assigned to you" at bounding box center [1066, 90] width 82 height 22
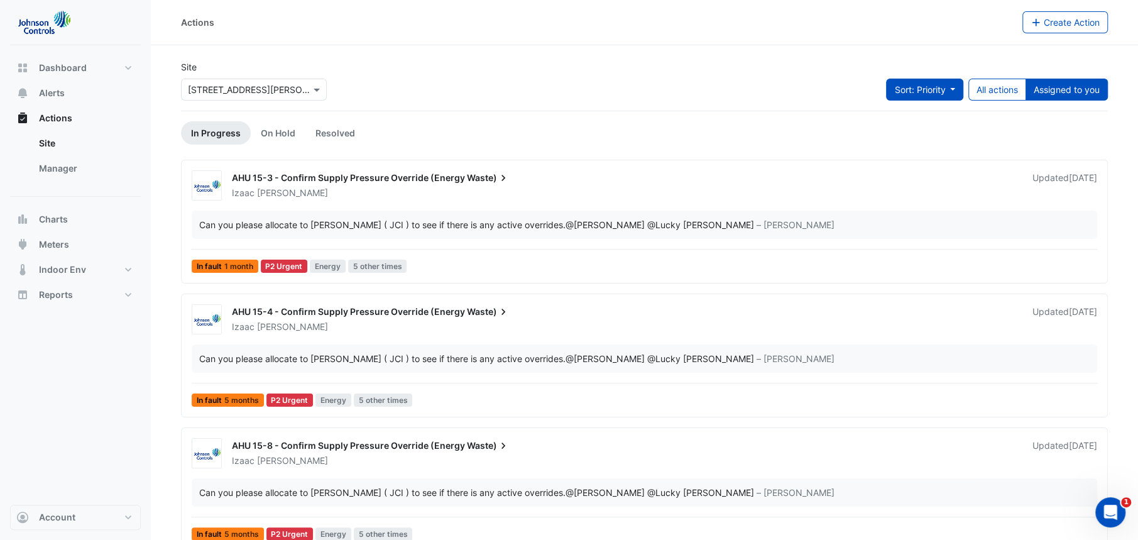
click at [932, 92] on span "Sort: Priority" at bounding box center [919, 89] width 51 height 11
click at [918, 131] on li "Updated" at bounding box center [910, 135] width 99 height 18
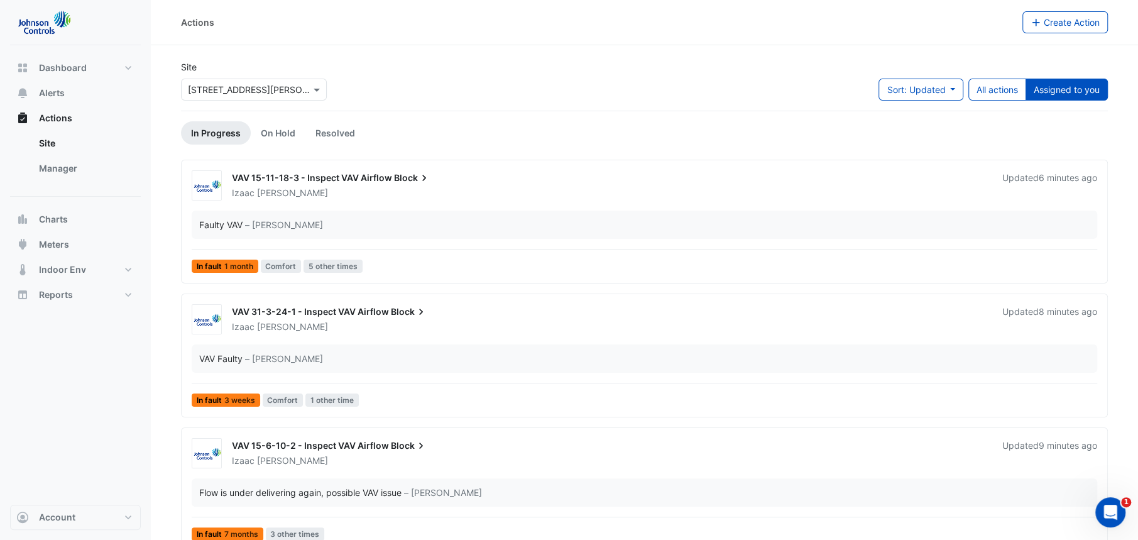
click at [382, 172] on div "VAV 15-11-18-3 - Inspect VAV Airflow Block" at bounding box center [609, 179] width 755 height 15
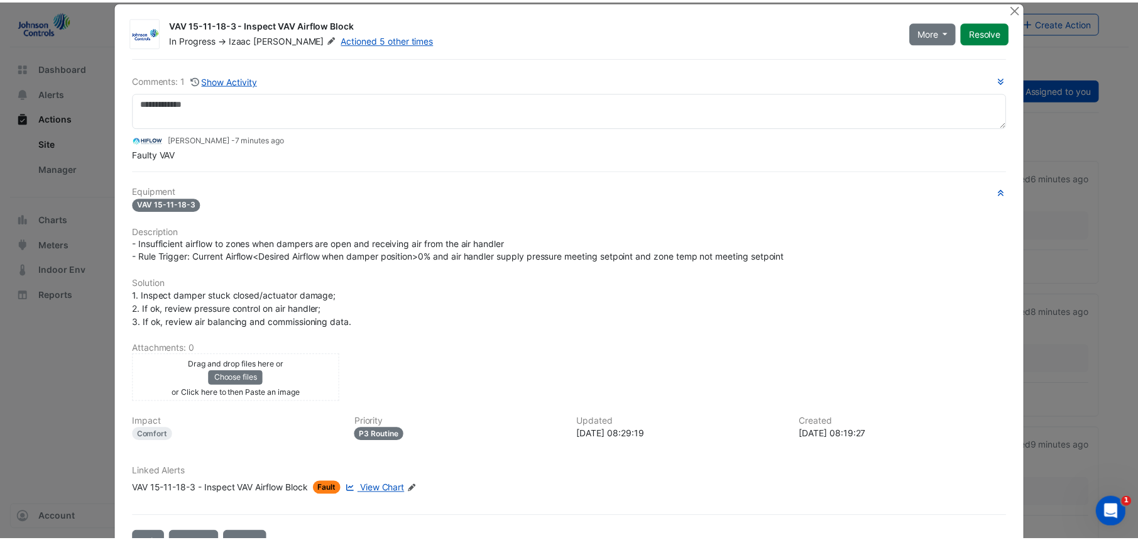
scroll to position [16, 0]
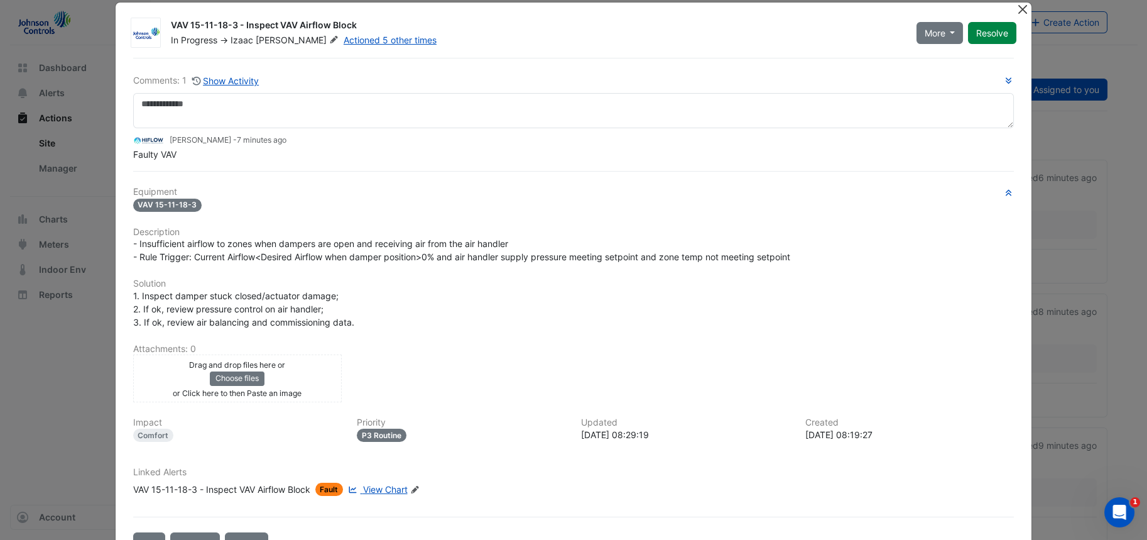
click at [1016, 9] on button "Close" at bounding box center [1022, 9] width 13 height 13
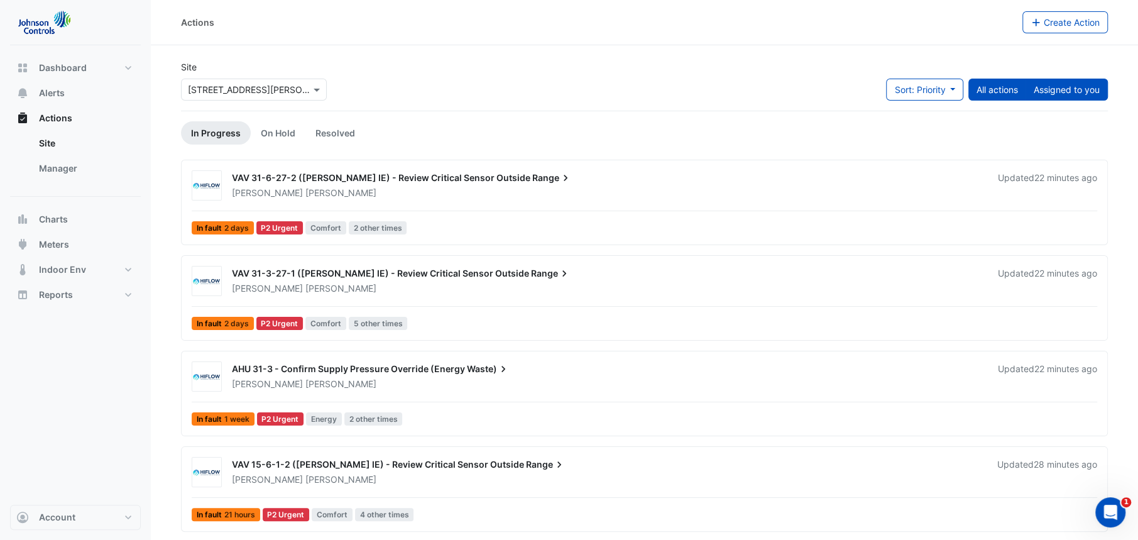
click at [1081, 94] on button "Assigned to you" at bounding box center [1066, 90] width 82 height 22
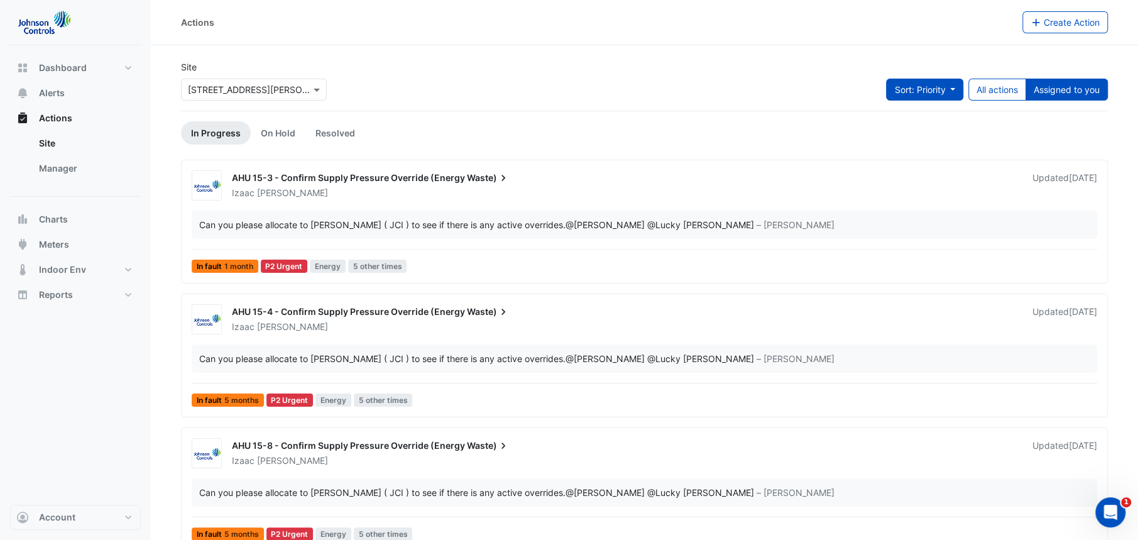
click at [917, 89] on span "Sort: Priority" at bounding box center [919, 89] width 51 height 11
click at [905, 129] on li "Updated" at bounding box center [910, 135] width 99 height 18
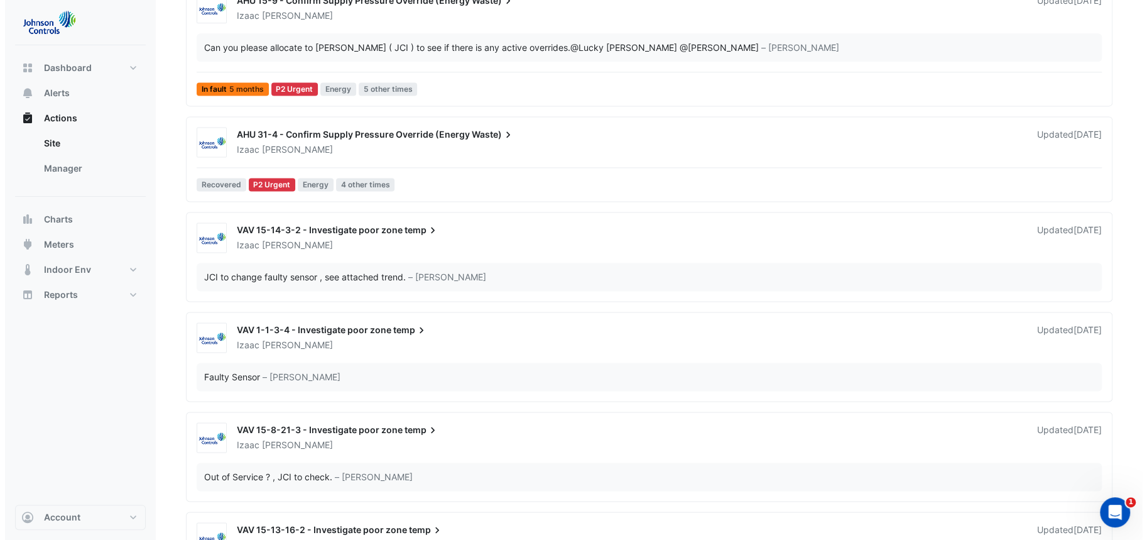
scroll to position [1310, 0]
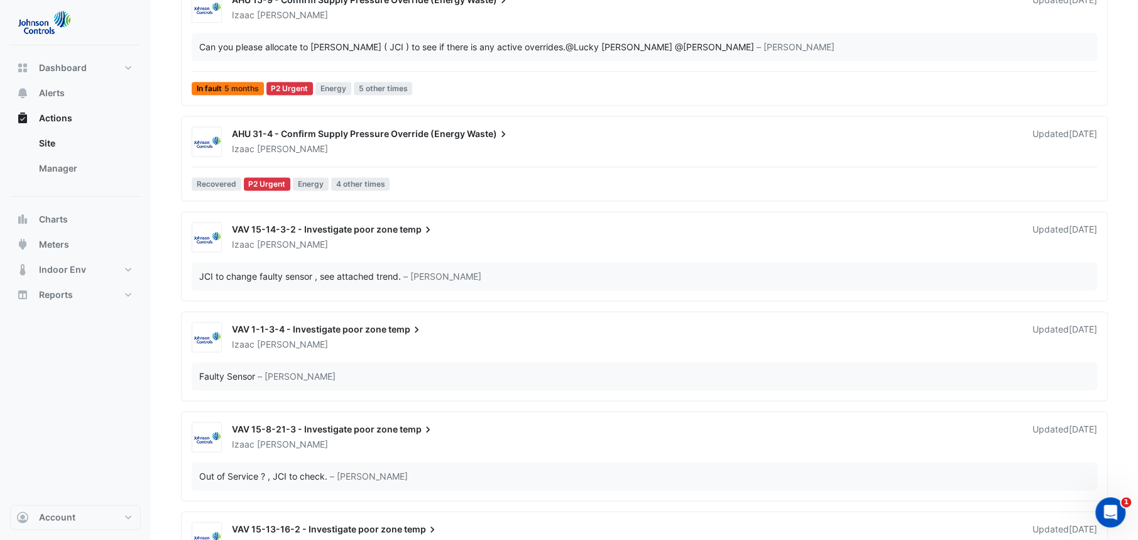
click at [369, 230] on span "VAV 15-14-3-2 - Investigate poor zone" at bounding box center [315, 229] width 166 height 11
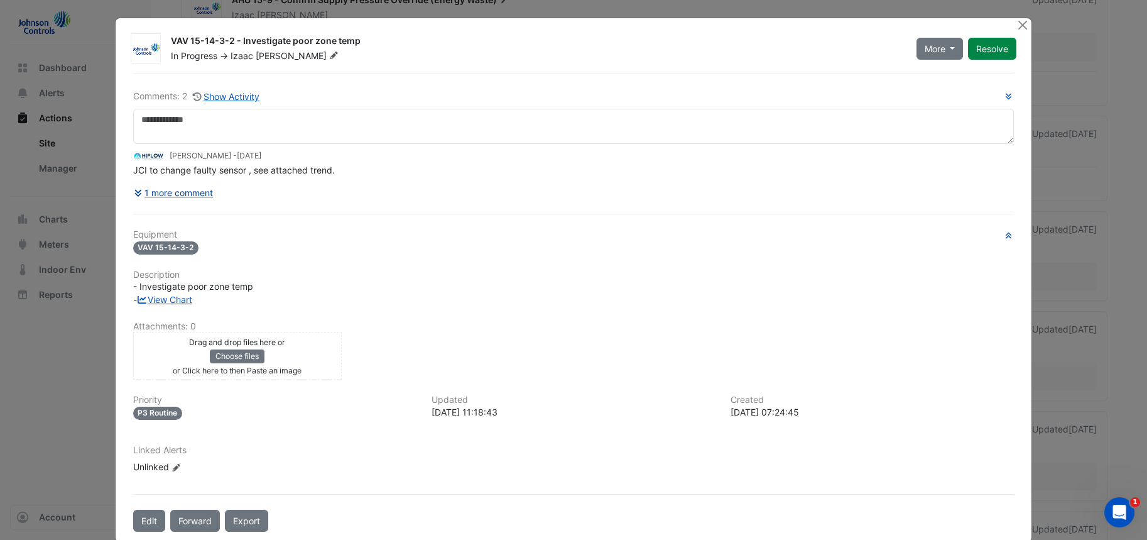
click at [185, 191] on button "1 more comment" at bounding box center [173, 193] width 81 height 22
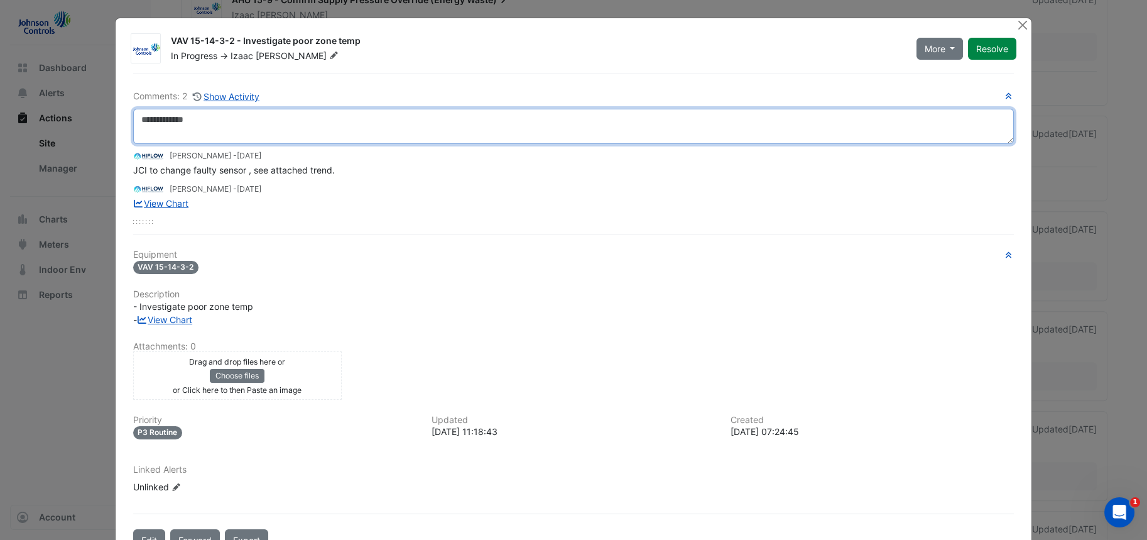
click at [291, 134] on textarea at bounding box center [573, 126] width 881 height 35
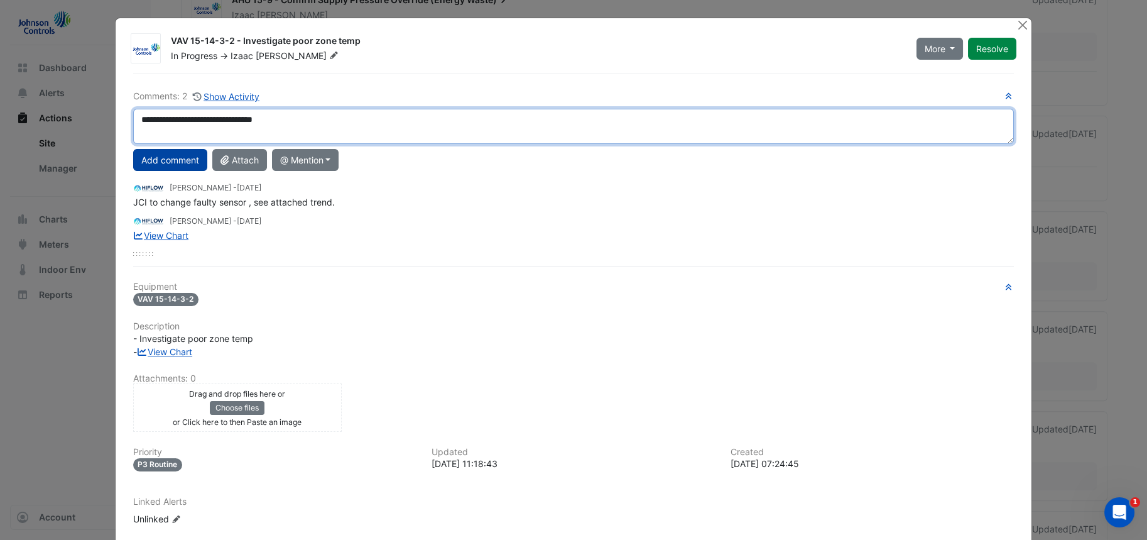
type textarea "**********"
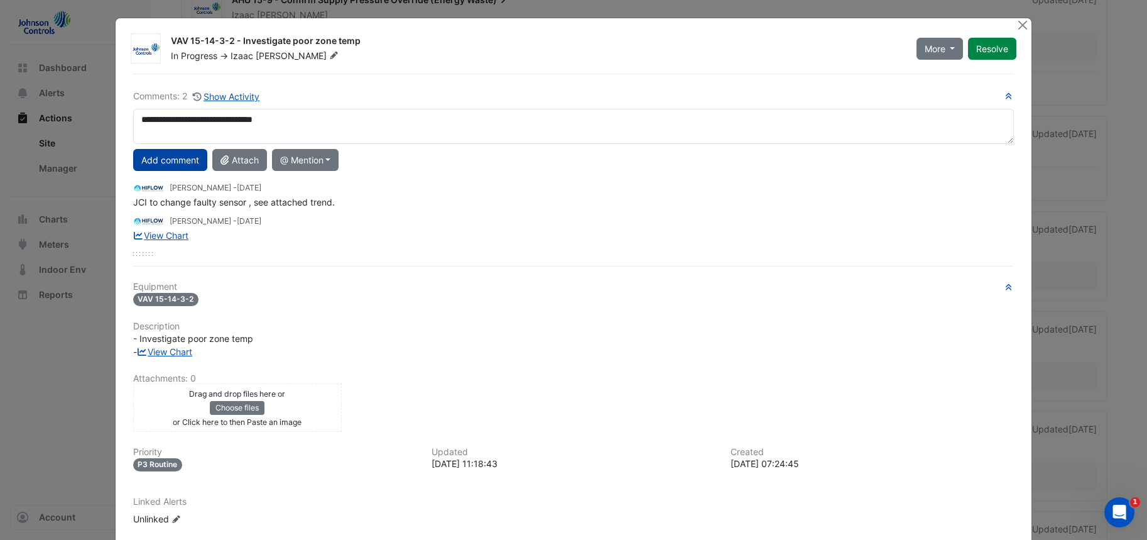
click at [163, 156] on button "Add comment" at bounding box center [170, 160] width 74 height 22
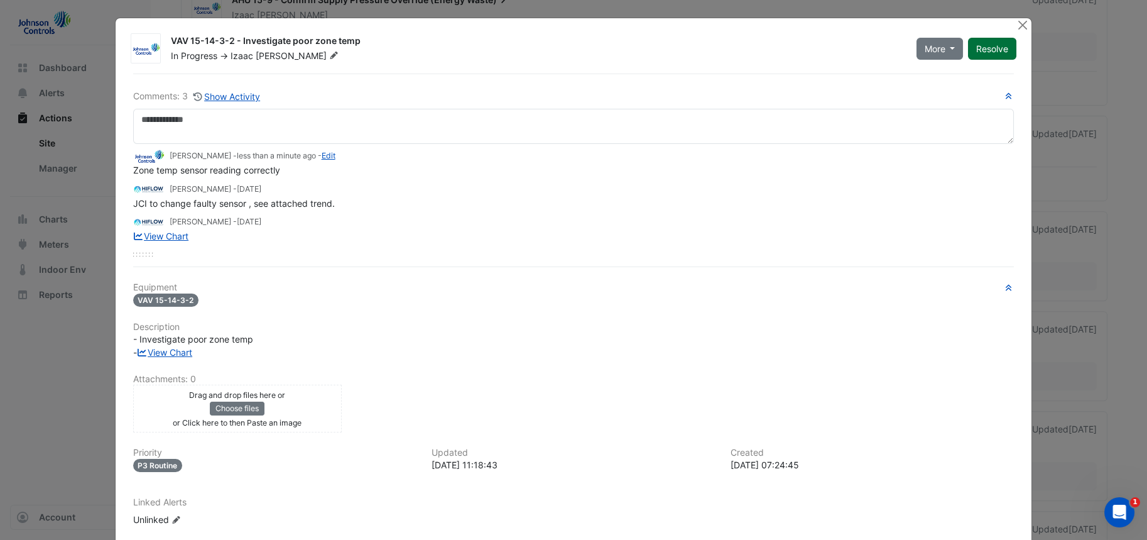
click at [998, 46] on button "Resolve" at bounding box center [992, 49] width 48 height 22
click at [1016, 25] on button "Close" at bounding box center [1022, 24] width 13 height 13
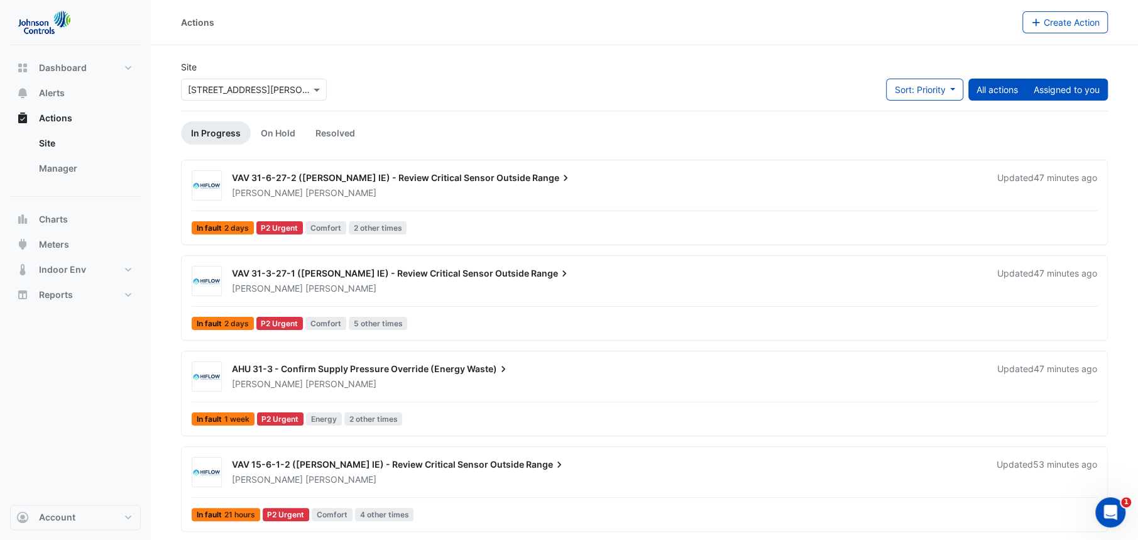
click at [1076, 82] on button "Assigned to you" at bounding box center [1066, 90] width 82 height 22
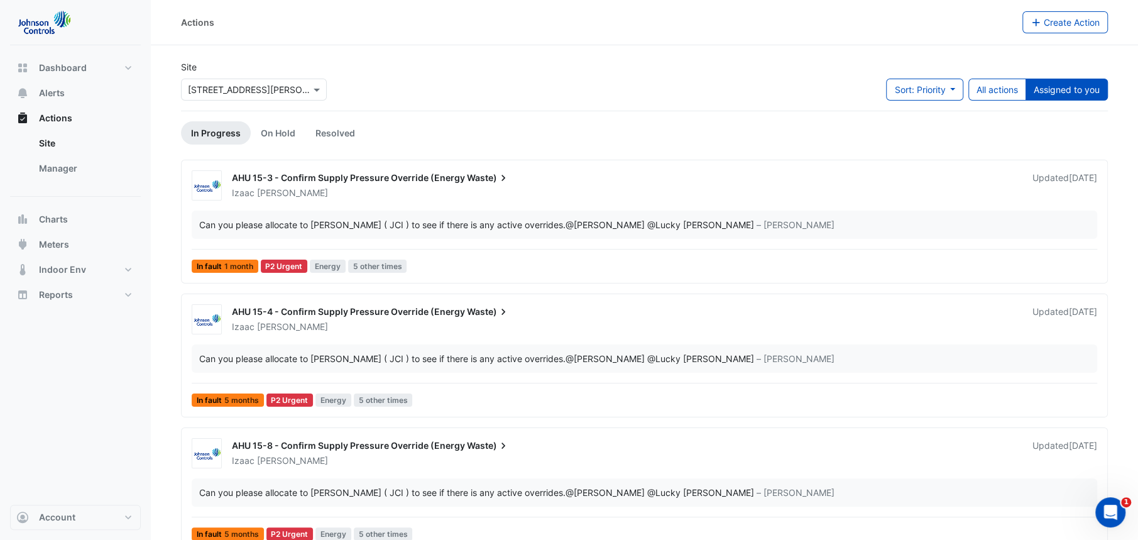
click at [1076, 82] on button "Assigned to you" at bounding box center [1066, 90] width 82 height 22
click at [442, 79] on div "Site × [STREET_ADDRESS][PERSON_NAME] Sort: Priority Priority Updated All action…" at bounding box center [644, 85] width 942 height 50
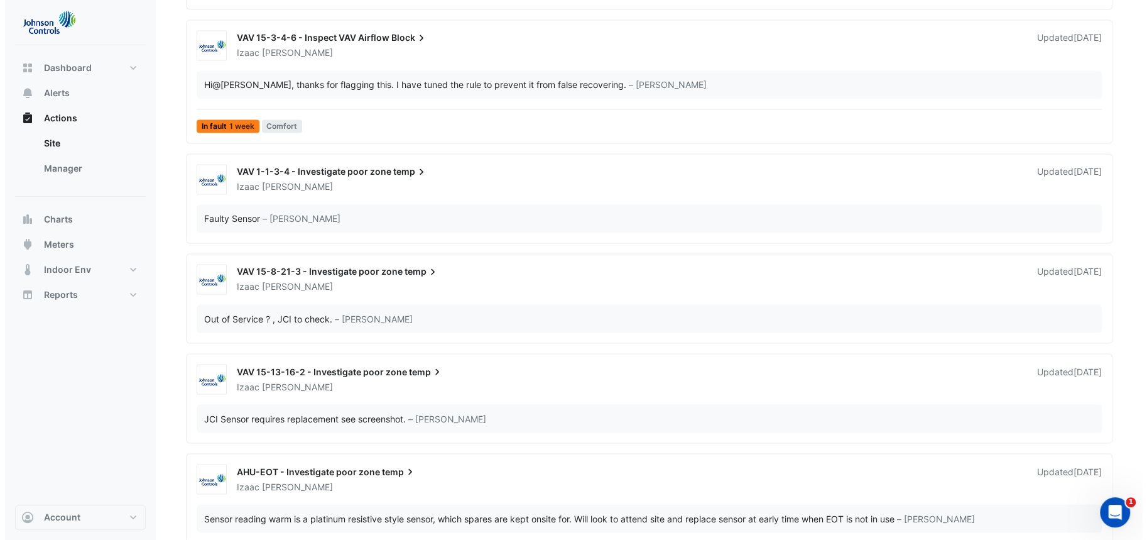
scroll to position [1764, 0]
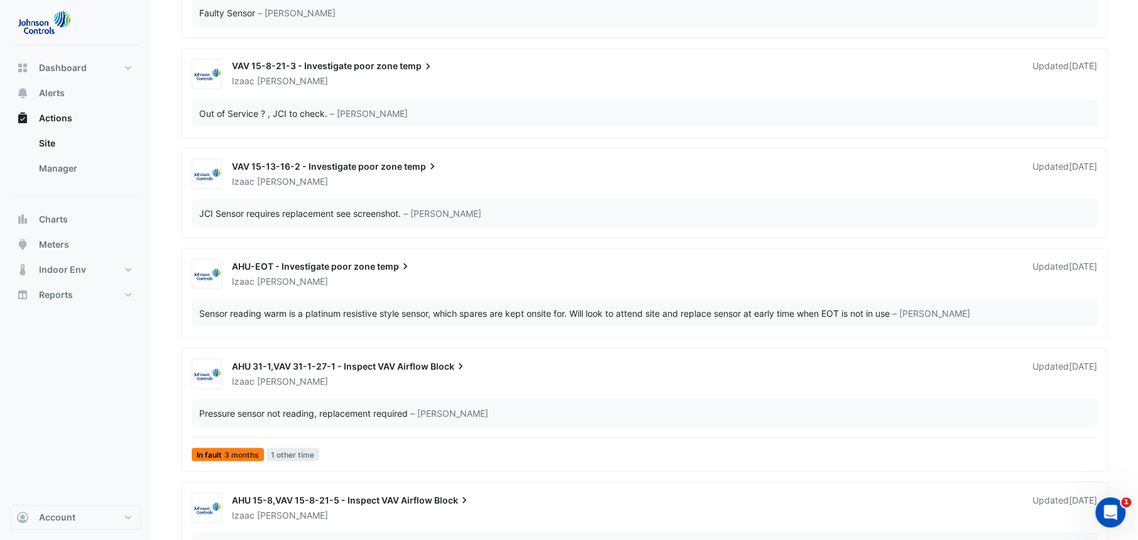
click at [354, 161] on span "VAV 15-13-16-2 - Investigate poor zone" at bounding box center [317, 165] width 170 height 11
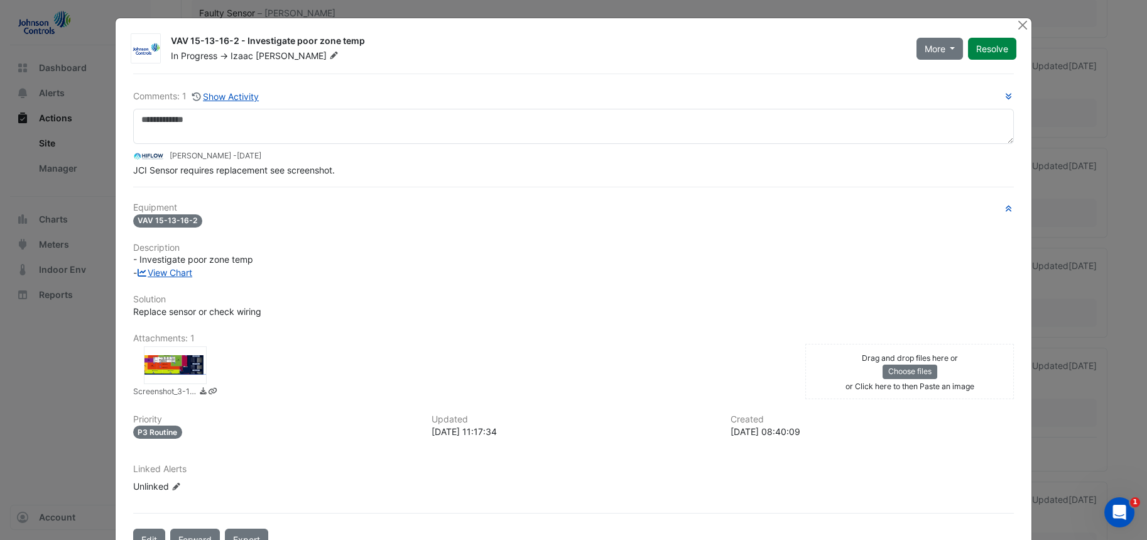
click at [165, 367] on div at bounding box center [175, 365] width 63 height 38
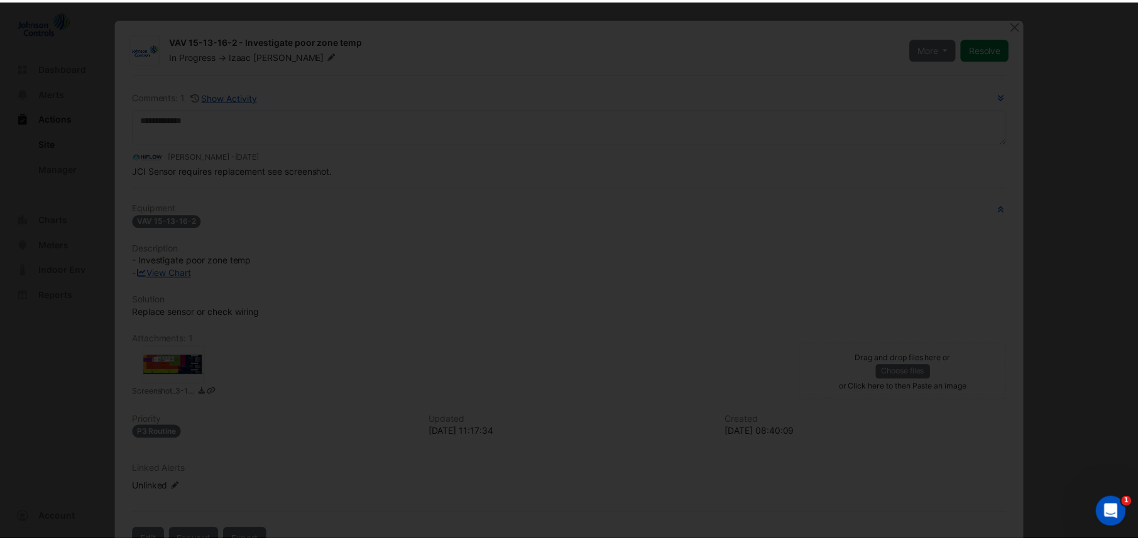
scroll to position [104, 0]
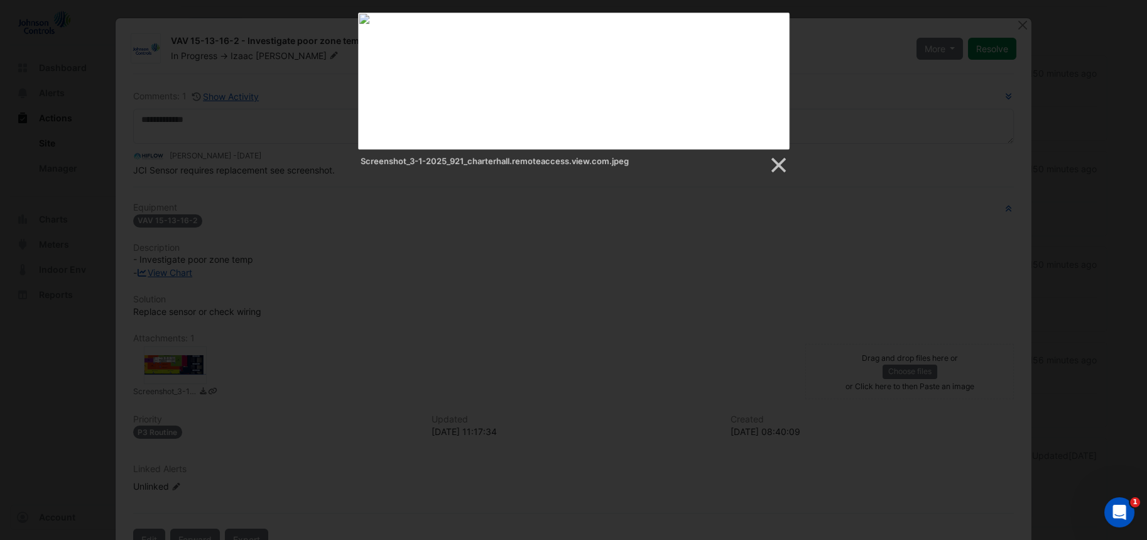
click at [777, 155] on div "Screenshot_3-1-2025_921_charterhall.remoteaccess.view.com.jpeg" at bounding box center [574, 162] width 432 height 25
click at [780, 161] on link at bounding box center [777, 165] width 19 height 19
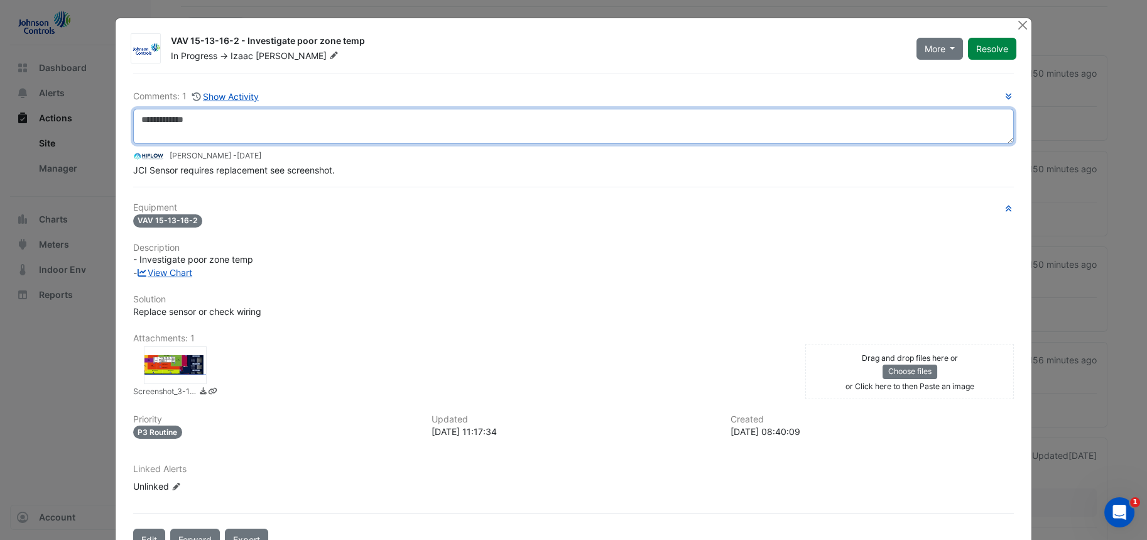
click at [229, 126] on textarea at bounding box center [573, 126] width 881 height 35
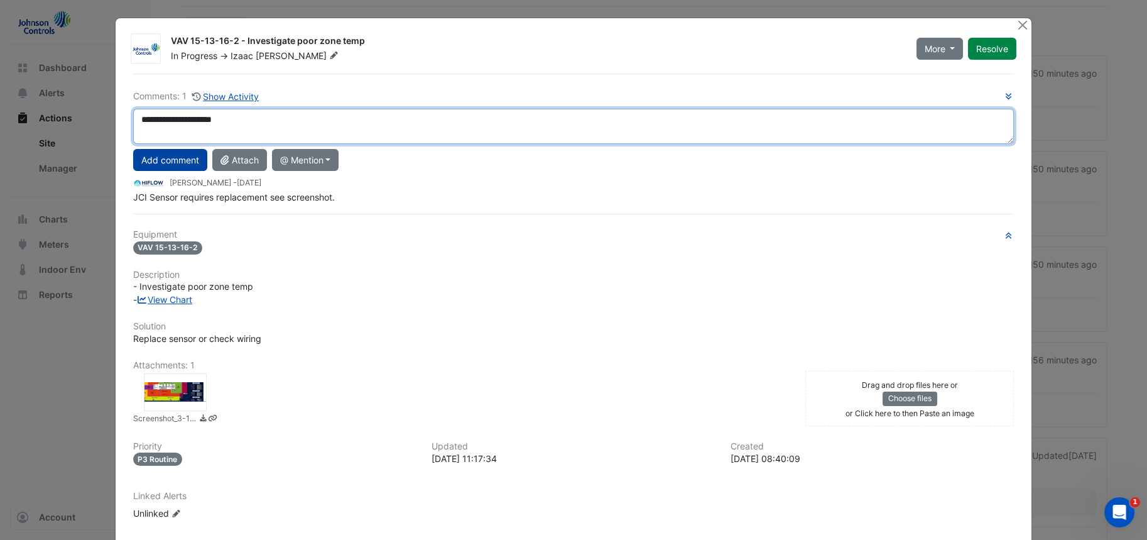
type textarea "**********"
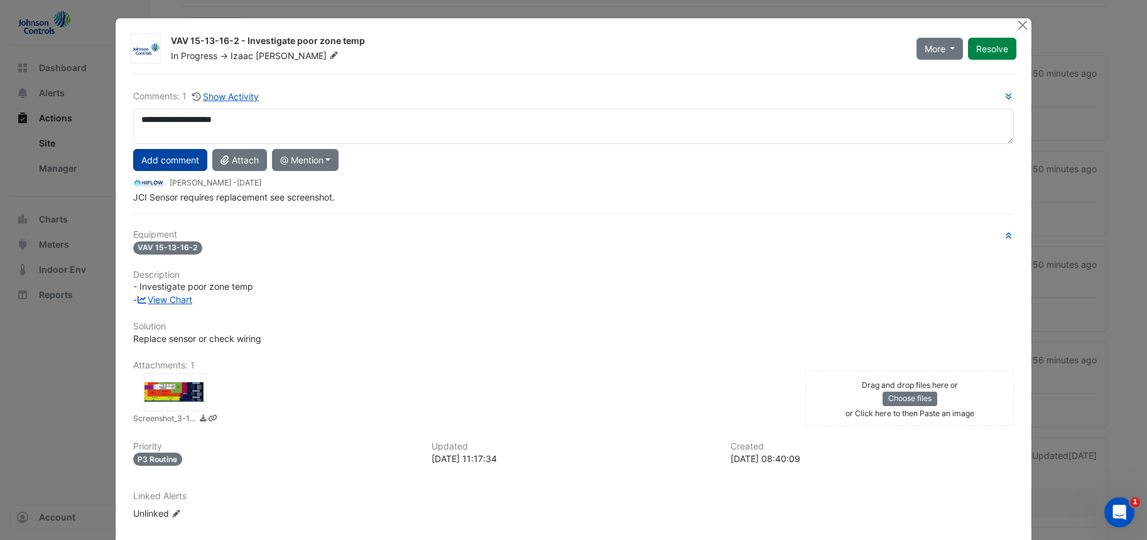
click at [176, 162] on button "Add comment" at bounding box center [170, 160] width 74 height 22
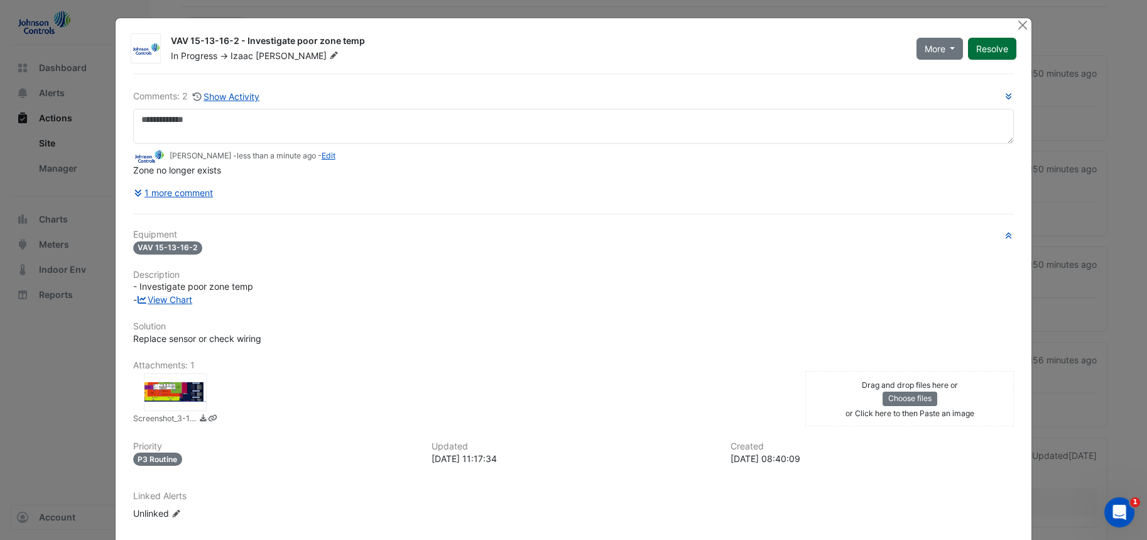
click at [993, 50] on button "Resolve" at bounding box center [992, 49] width 48 height 22
click at [1019, 29] on button "Close" at bounding box center [1022, 24] width 13 height 13
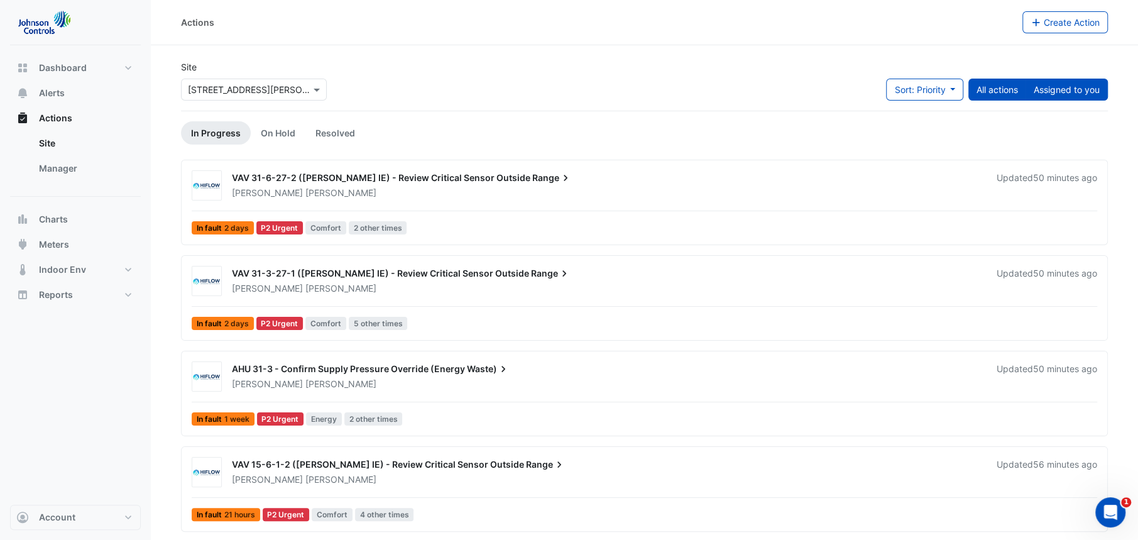
click at [1089, 84] on button "Assigned to you" at bounding box center [1066, 90] width 82 height 22
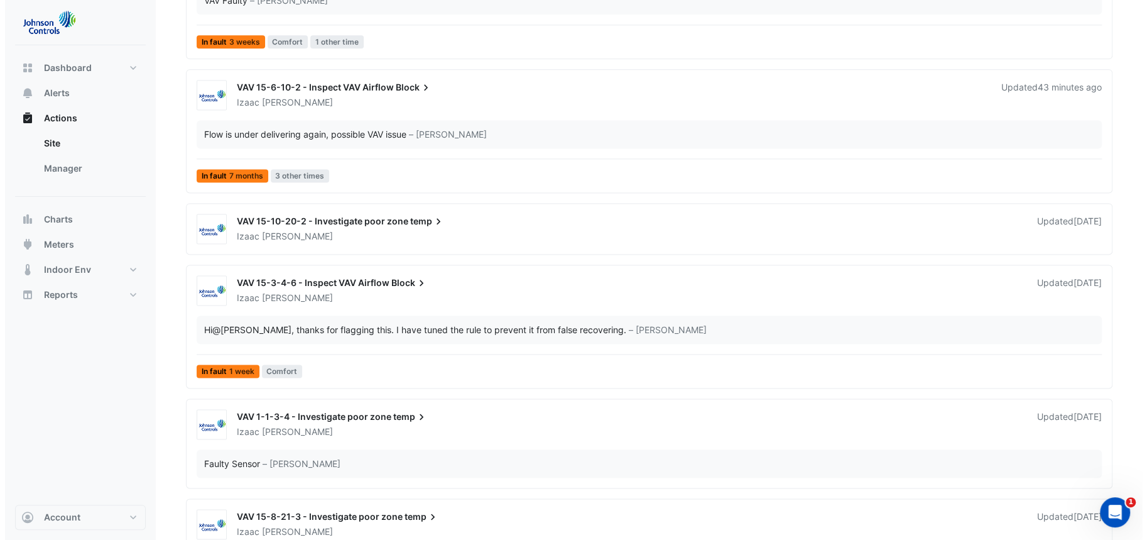
scroll to position [1375, 0]
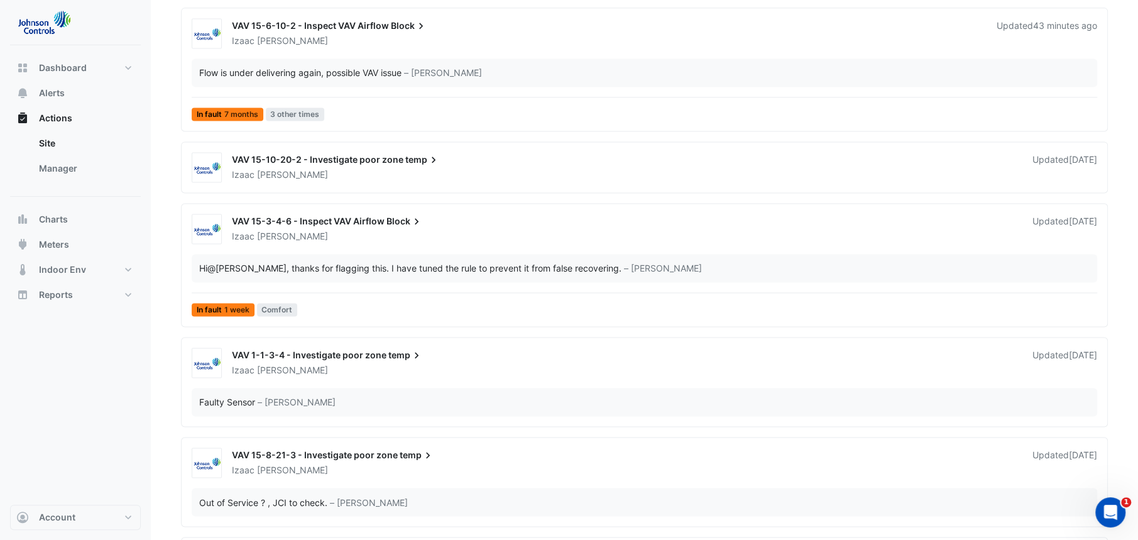
click at [409, 158] on span "temp" at bounding box center [422, 159] width 35 height 13
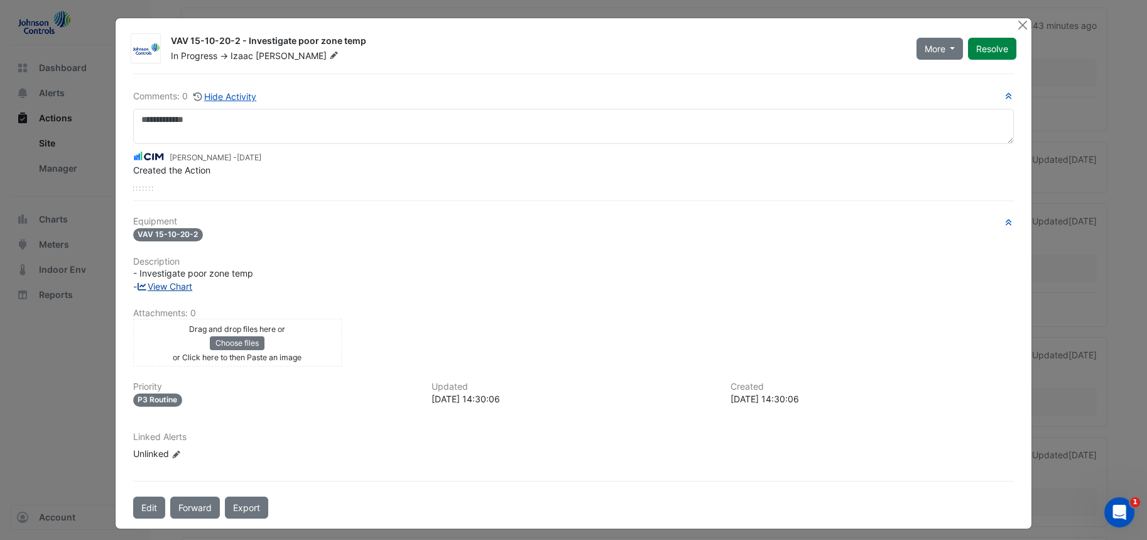
click at [167, 283] on link "View Chart" at bounding box center [165, 286] width 56 height 11
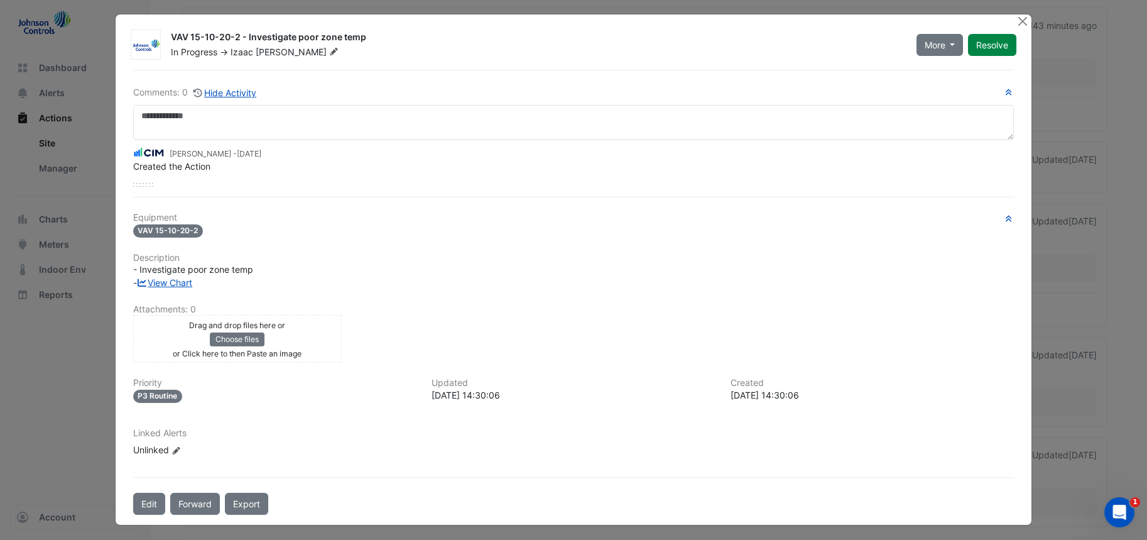
scroll to position [3, 0]
click at [1017, 18] on button "Close" at bounding box center [1022, 21] width 13 height 13
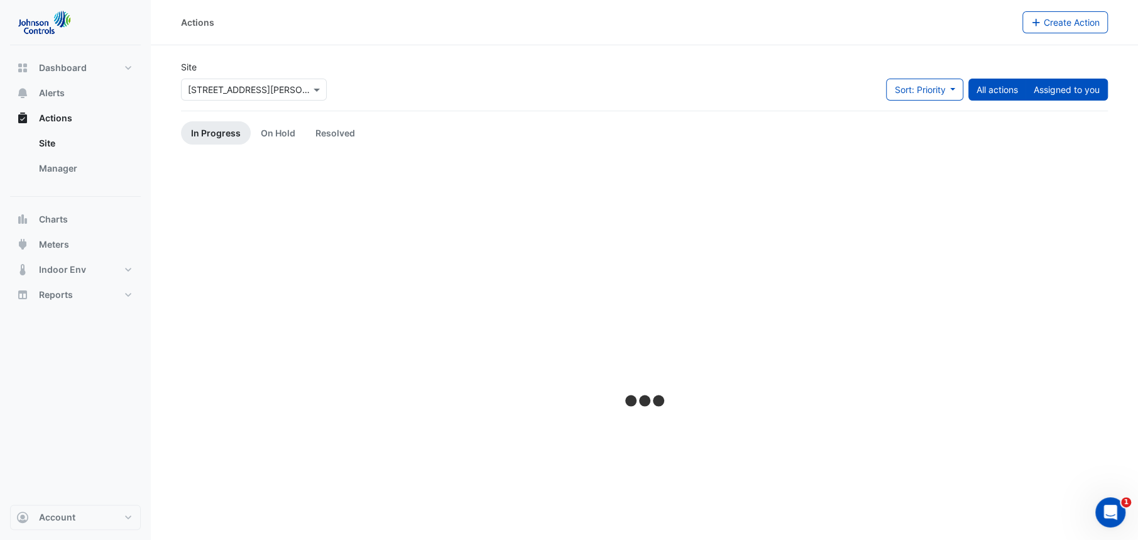
click at [1075, 95] on button "Assigned to you" at bounding box center [1066, 90] width 82 height 22
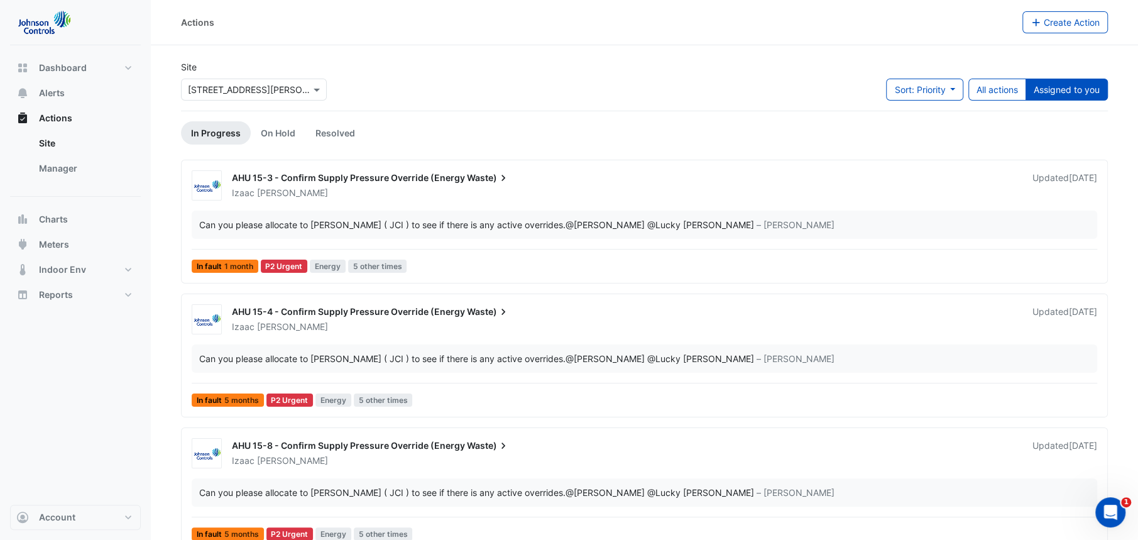
click at [325, 210] on div "Can you please allocate to [PERSON_NAME] ( JCI ) to see if there is any active …" at bounding box center [644, 224] width 905 height 28
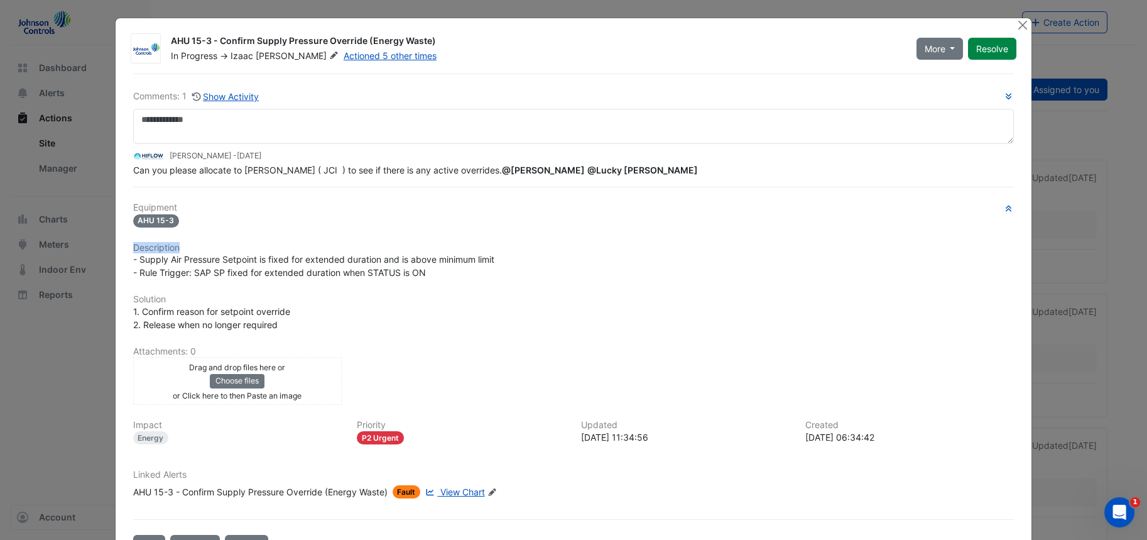
click at [325, 210] on div "Equipment AHU 15-3 Description - Supply Air Pressure Setpoint is fixed for exte…" at bounding box center [573, 355] width 881 height 306
click at [1016, 23] on button "Close" at bounding box center [1022, 24] width 13 height 13
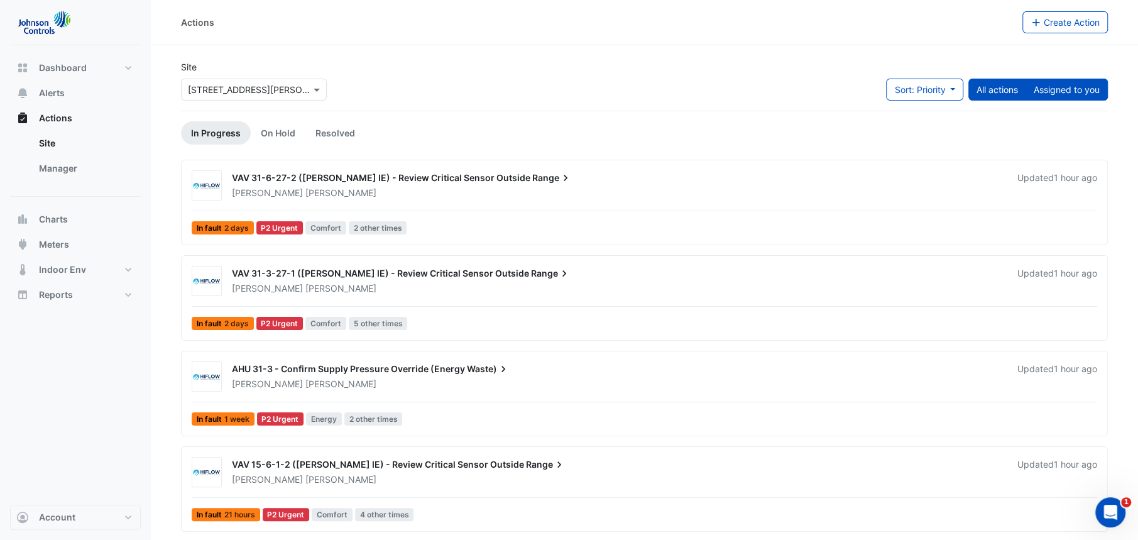
click at [1065, 90] on button "Assigned to you" at bounding box center [1066, 90] width 82 height 22
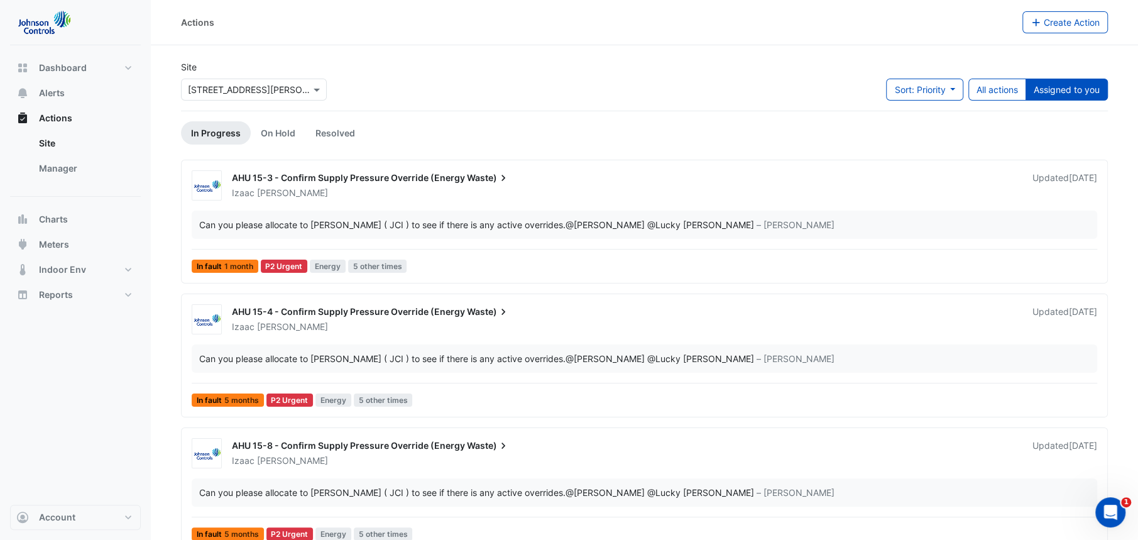
click at [470, 183] on span "Waste)" at bounding box center [488, 178] width 43 height 13
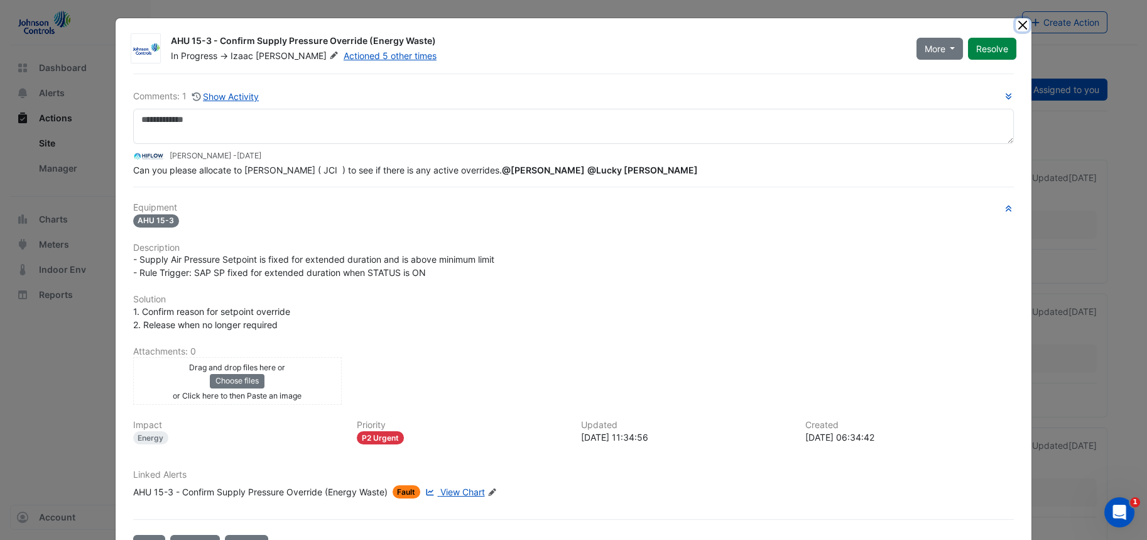
click at [1018, 26] on button "Close" at bounding box center [1022, 24] width 13 height 13
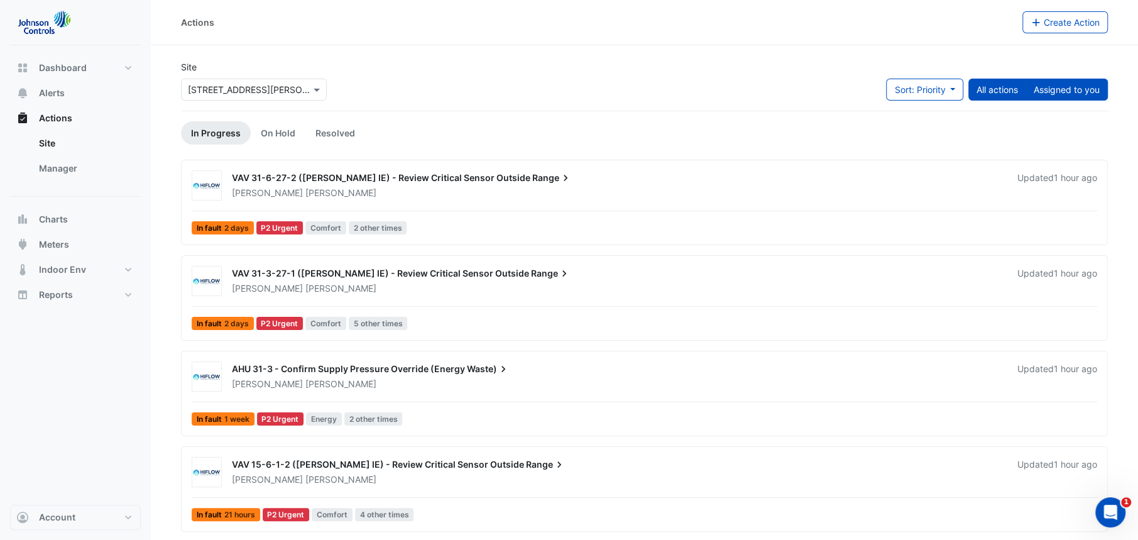
click at [1089, 90] on button "Assigned to you" at bounding box center [1066, 90] width 82 height 22
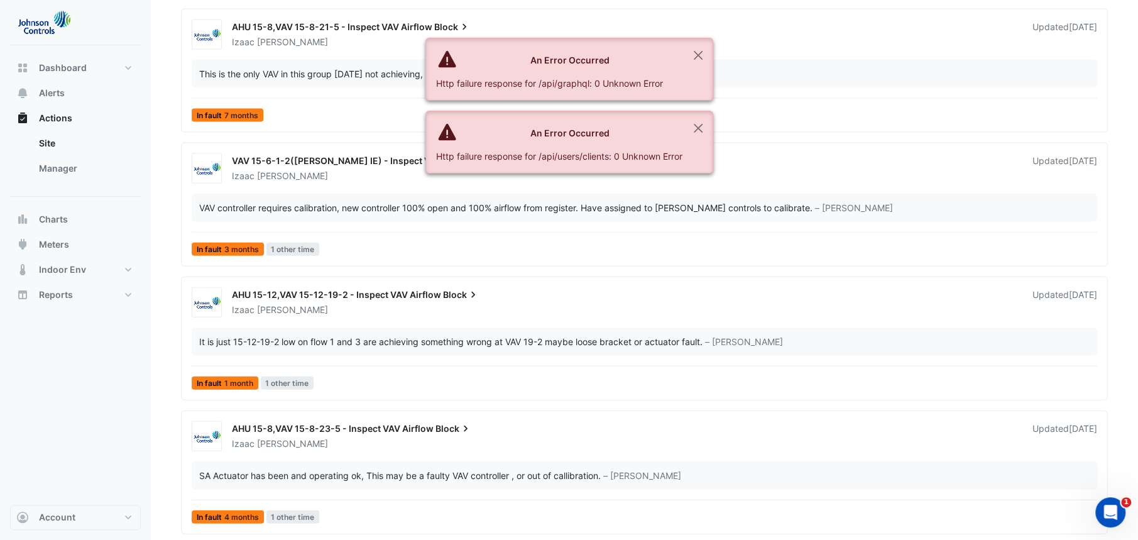
scroll to position [2086, 0]
